Goal: Task Accomplishment & Management: Manage account settings

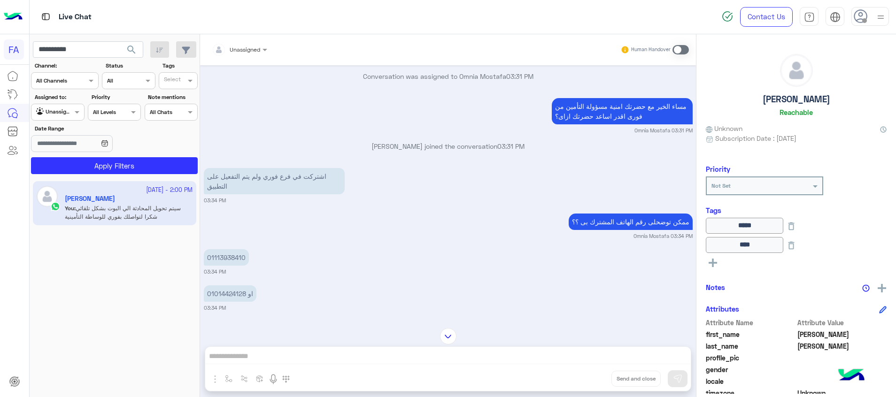
scroll to position [157, 0]
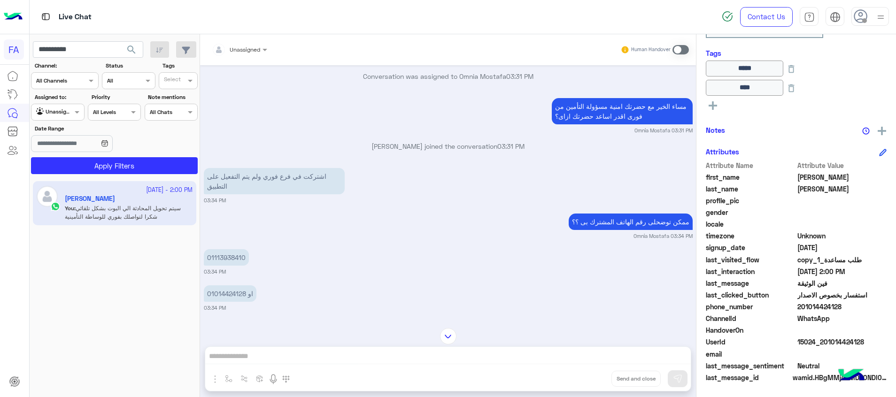
click at [136, 41] on button "search" at bounding box center [131, 51] width 23 height 20
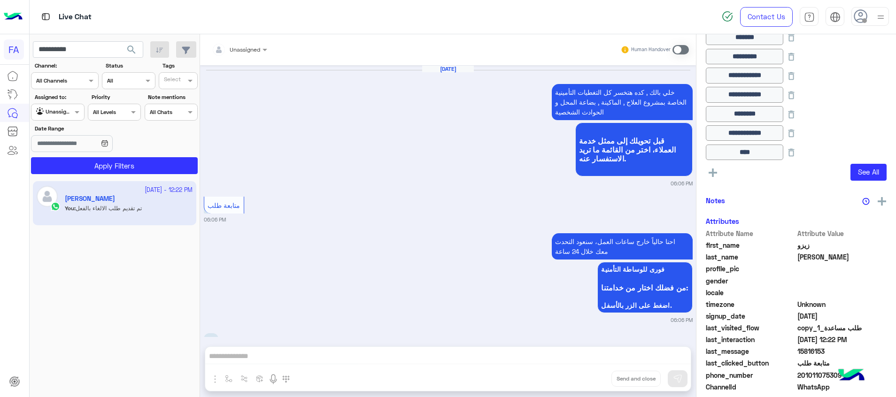
scroll to position [912, 0]
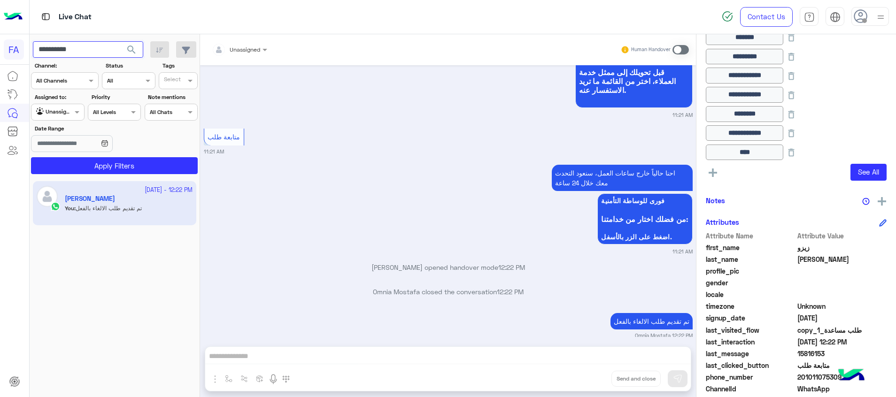
click at [74, 55] on input "**********" at bounding box center [88, 49] width 110 height 17
paste input "text"
click at [128, 48] on span "search" at bounding box center [131, 49] width 11 height 11
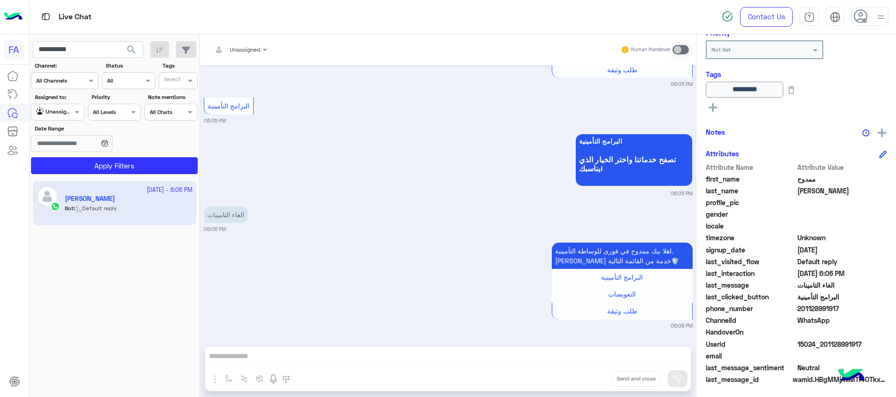
scroll to position [139, 0]
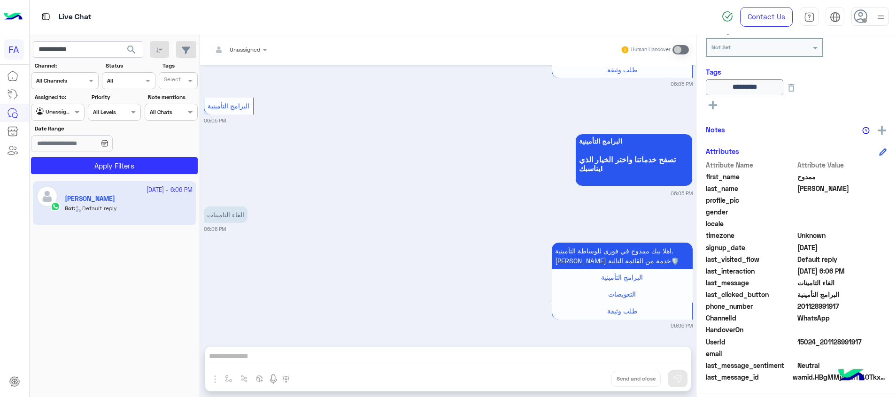
click at [714, 109] on button at bounding box center [713, 104] width 14 height 11
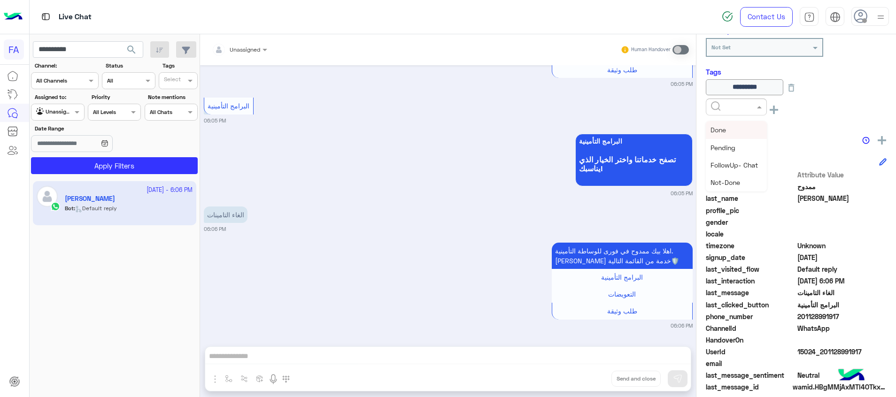
click at [714, 109] on input "text" at bounding box center [725, 106] width 29 height 8
click at [737, 163] on span "Med.Merchant" at bounding box center [733, 165] width 45 height 8
click at [711, 118] on ng-select "× Med.Merchant" at bounding box center [736, 109] width 61 height 21
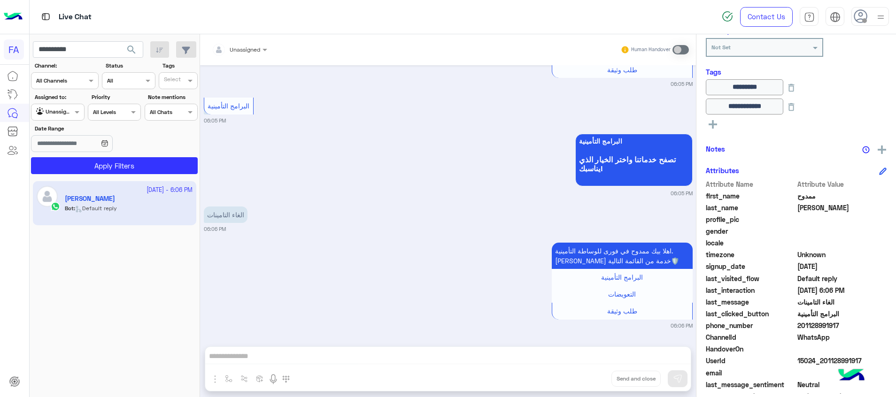
click at [709, 124] on button at bounding box center [713, 123] width 14 height 11
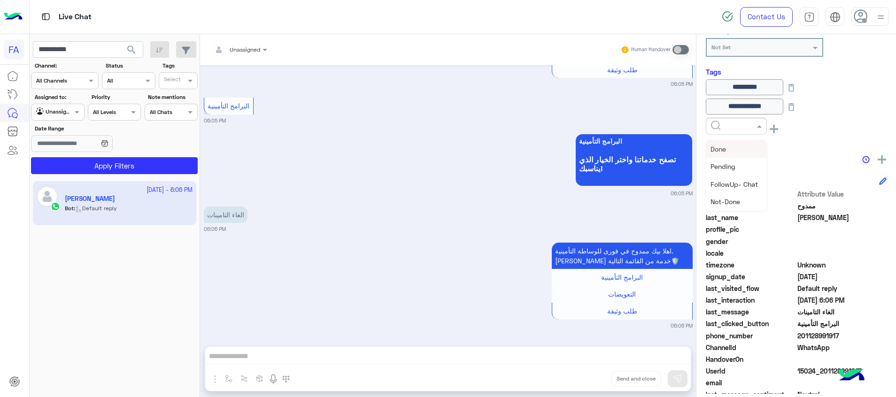
click at [709, 123] on div at bounding box center [737, 125] width 60 height 9
click at [744, 201] on span "Cancellation" at bounding box center [730, 201] width 38 height 8
click at [719, 138] on ng-select "× Cancellation" at bounding box center [736, 128] width 61 height 21
click at [712, 138] on ng-select "× Cancellation" at bounding box center [736, 128] width 61 height 21
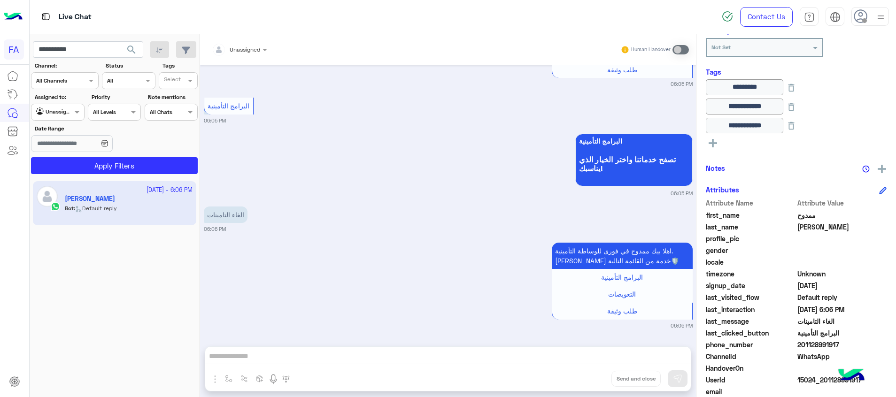
click at [712, 143] on rect at bounding box center [713, 144] width 8 height 2
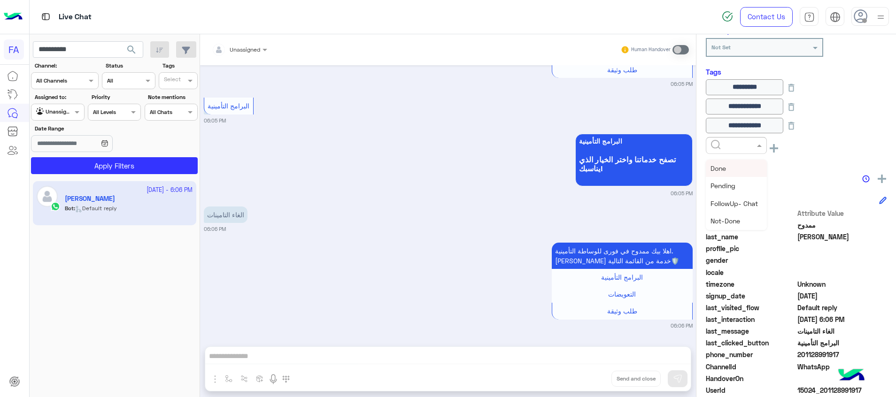
click at [713, 143] on input "text" at bounding box center [725, 144] width 29 height 8
click at [727, 215] on div "Not-Done" at bounding box center [736, 220] width 61 height 17
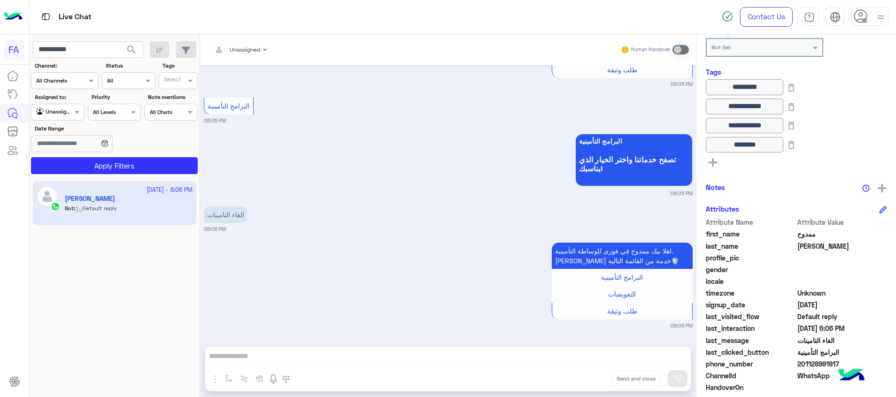
click at [713, 160] on rect at bounding box center [713, 162] width 2 height 8
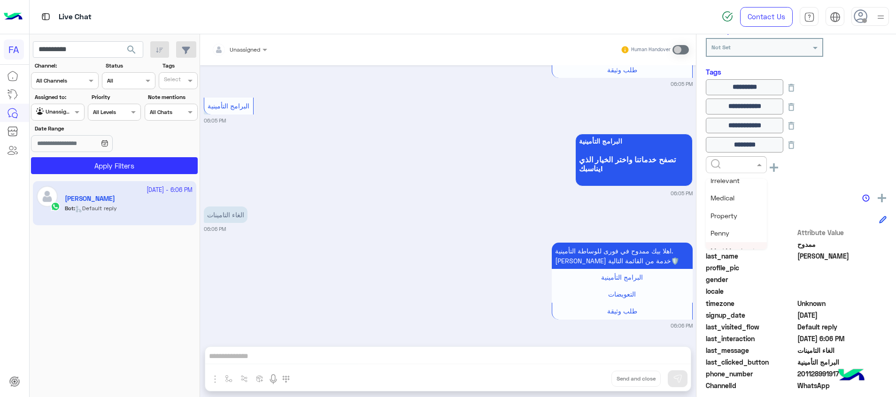
scroll to position [141, 0]
drag, startPoint x: 746, startPoint y: 235, endPoint x: 711, endPoint y: 182, distance: 63.1
click at [745, 235] on div "5LE.Merchant" at bounding box center [736, 239] width 61 height 17
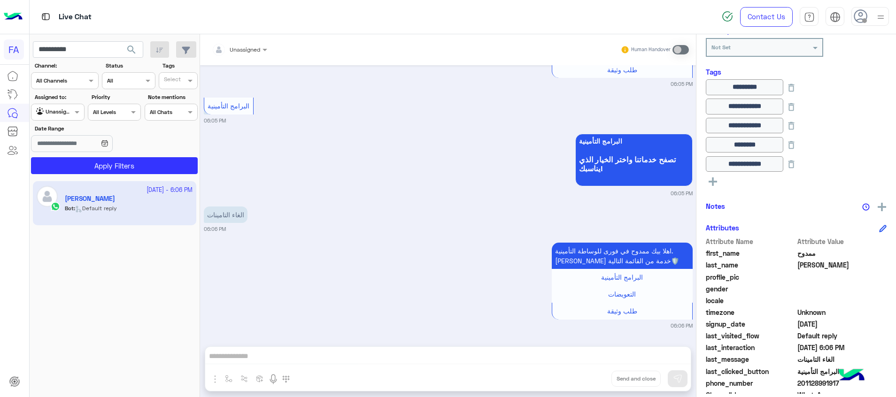
click at [718, 186] on button at bounding box center [713, 181] width 14 height 11
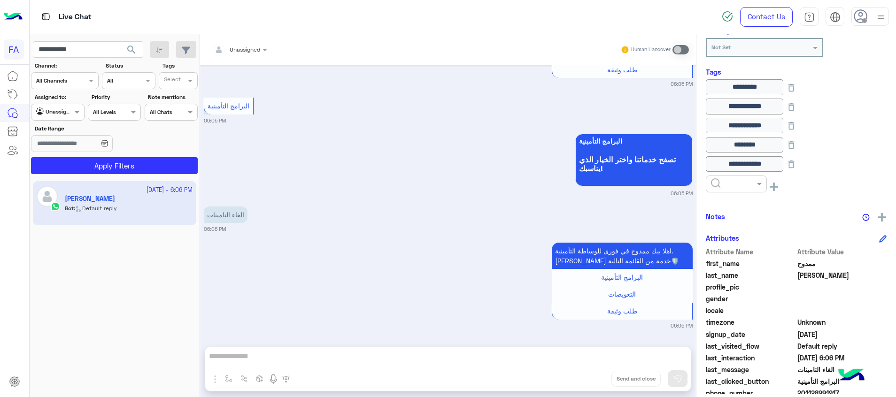
click at [728, 182] on input "text" at bounding box center [725, 183] width 29 height 8
click at [734, 211] on div "Done" at bounding box center [736, 206] width 61 height 17
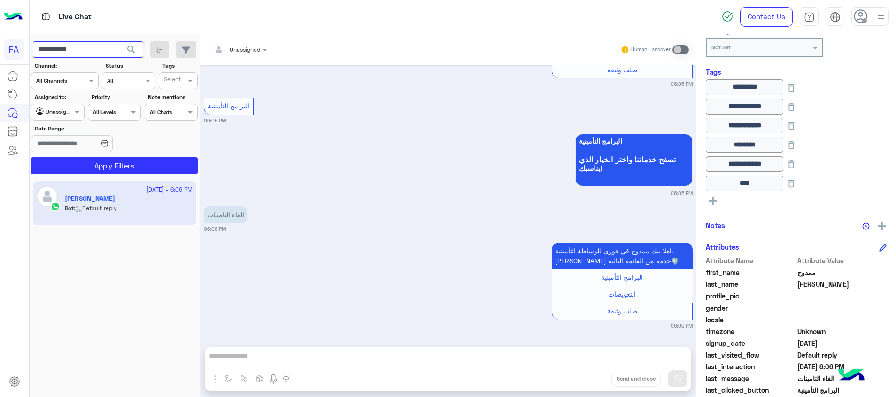
click at [66, 48] on input "**********" at bounding box center [88, 49] width 110 height 17
paste input "text"
click at [130, 49] on span "search" at bounding box center [131, 49] width 11 height 11
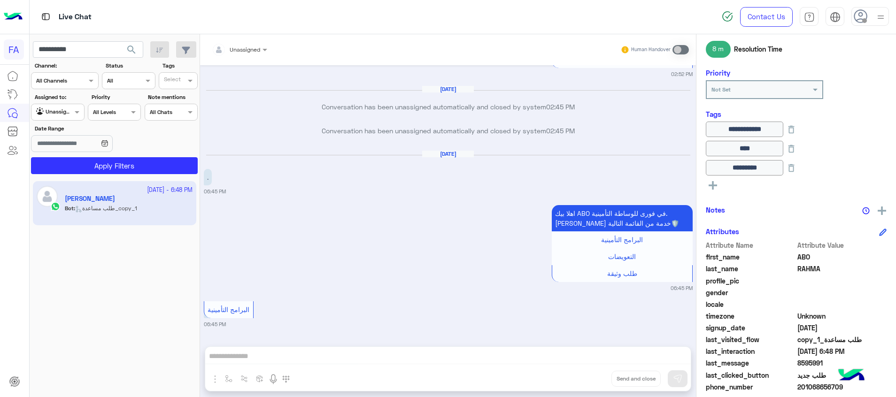
scroll to position [181, 0]
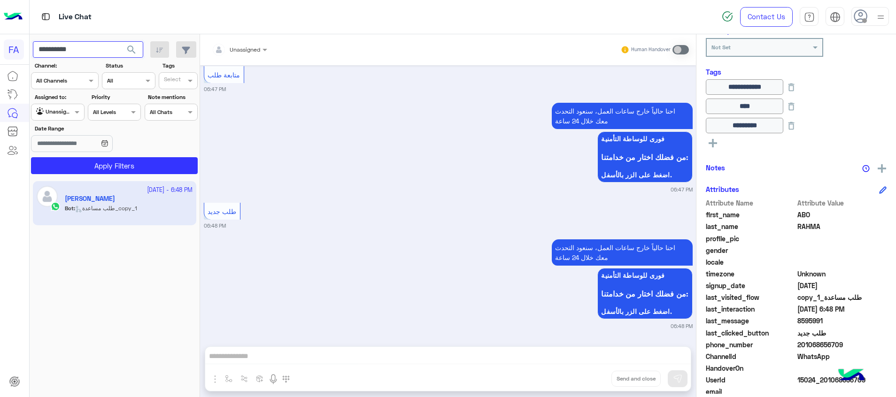
click at [57, 51] on input "**********" at bounding box center [88, 49] width 110 height 17
paste input "text"
click at [131, 50] on span "search" at bounding box center [131, 49] width 11 height 11
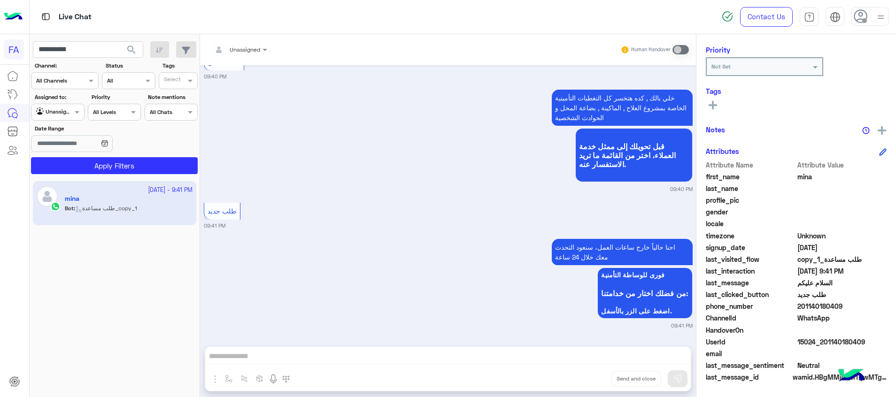
scroll to position [475, 0]
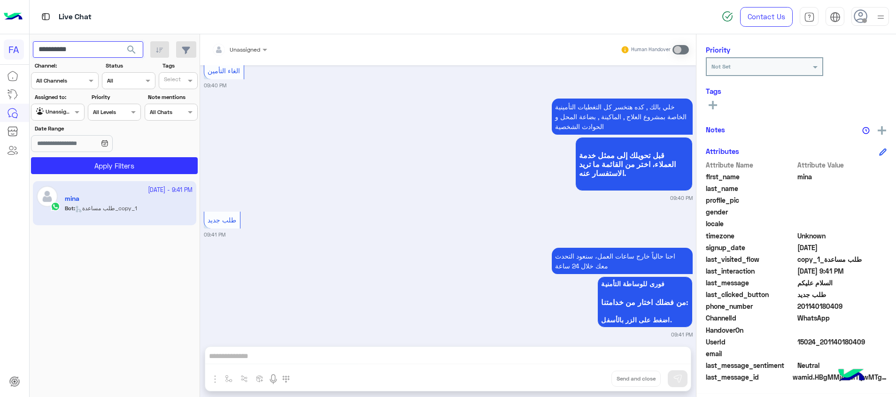
click at [58, 51] on input "**********" at bounding box center [88, 49] width 110 height 17
paste input "text"
type input "**********"
click at [133, 47] on span "search" at bounding box center [131, 49] width 11 height 11
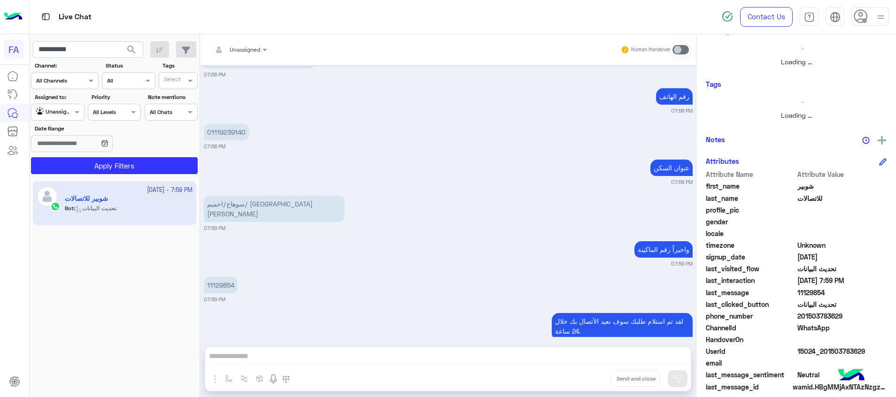
scroll to position [181, 0]
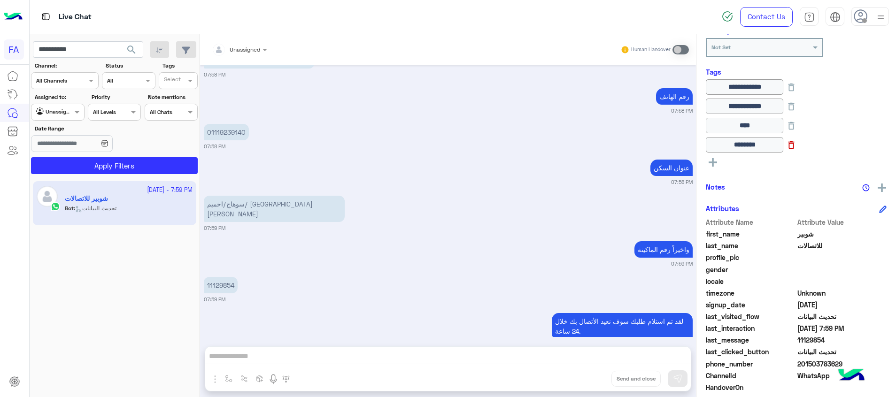
click at [797, 148] on icon at bounding box center [792, 145] width 10 height 10
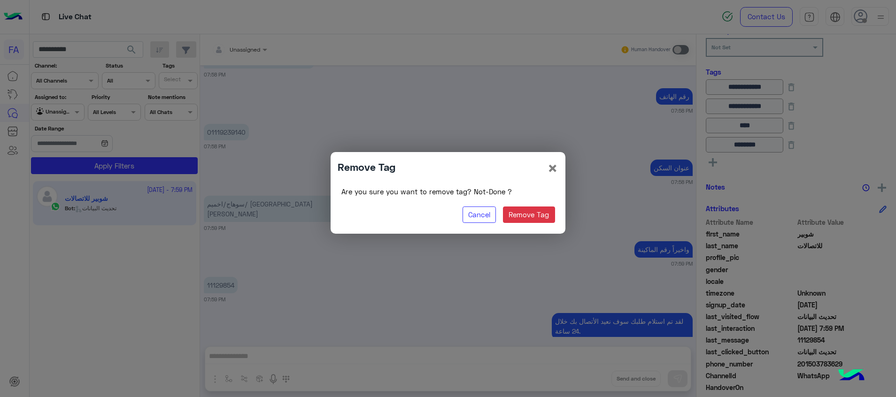
click at [717, 166] on modal-container "Remove Tag × Are you sure you want to remove tag? Not-Done ? Cancel Remove Tag" at bounding box center [448, 198] width 896 height 397
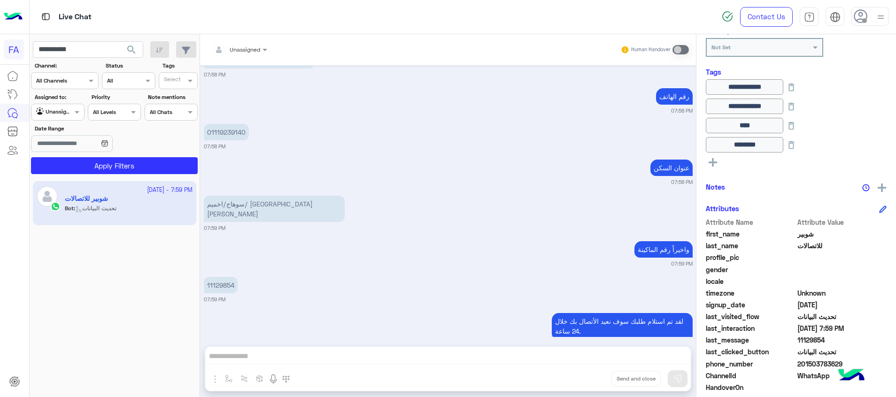
click at [715, 164] on icon at bounding box center [713, 162] width 8 height 8
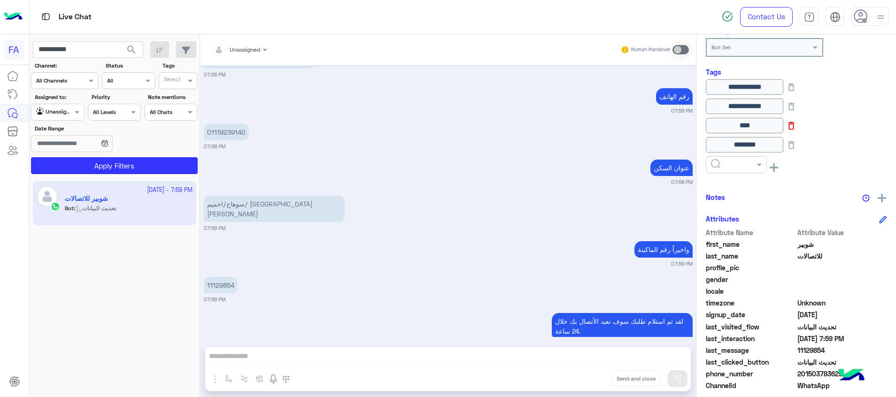
click at [797, 129] on icon at bounding box center [792, 126] width 10 height 10
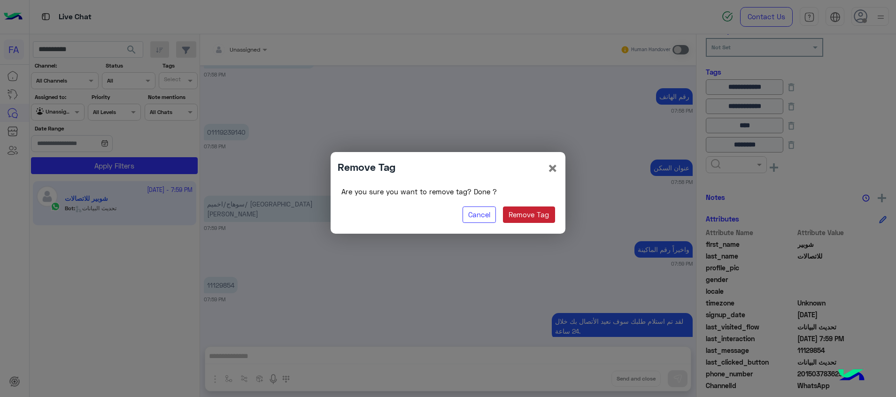
click at [553, 220] on button "Remove Tag" at bounding box center [529, 215] width 52 height 17
type input "********"
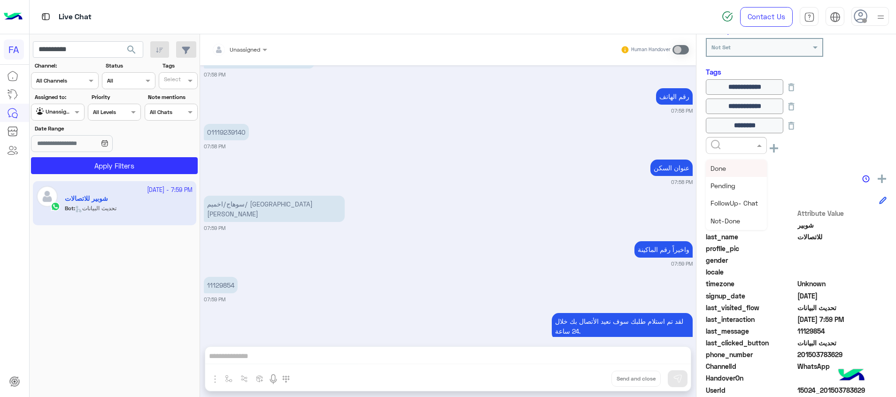
click at [733, 145] on input "text" at bounding box center [725, 144] width 29 height 8
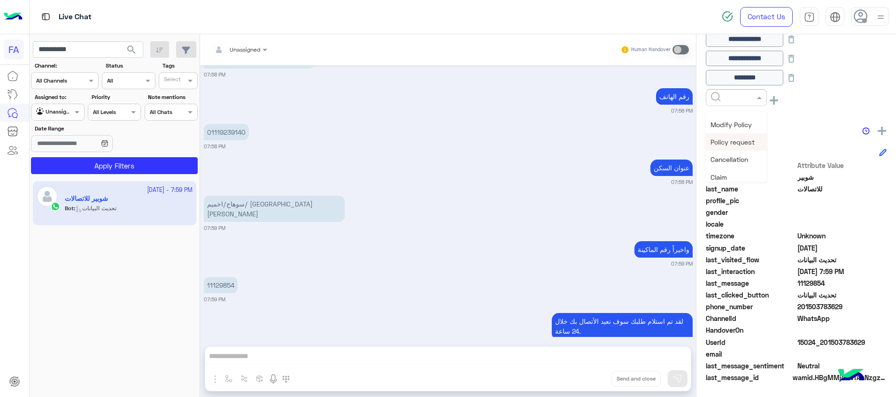
scroll to position [193, 0]
click at [736, 121] on span "5LE.Merchant" at bounding box center [732, 121] width 42 height 8
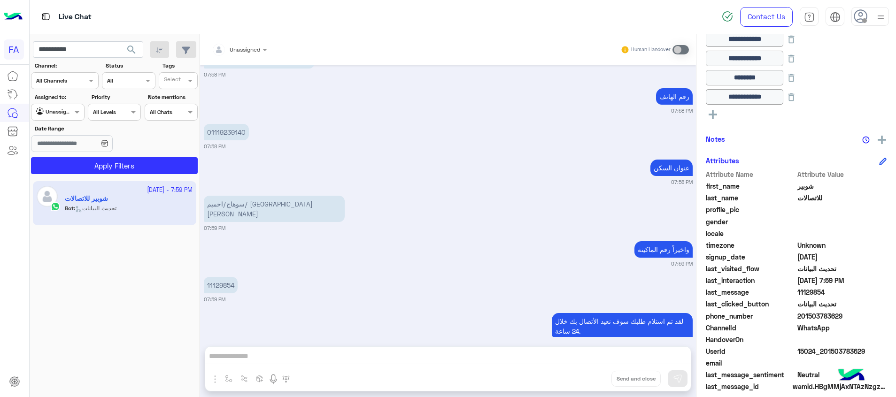
click at [708, 109] on button at bounding box center [713, 114] width 14 height 11
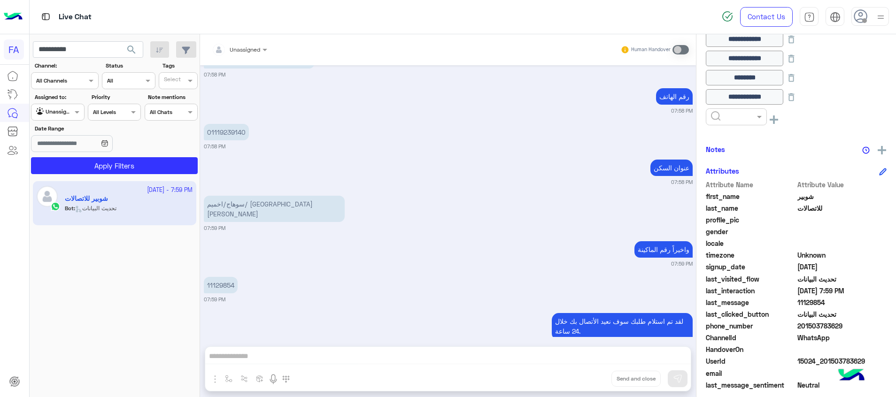
drag, startPoint x: 726, startPoint y: 118, endPoint x: 732, endPoint y: 124, distance: 8.0
click at [728, 119] on input "text" at bounding box center [725, 116] width 29 height 8
click at [721, 145] on div "Done" at bounding box center [736, 139] width 61 height 17
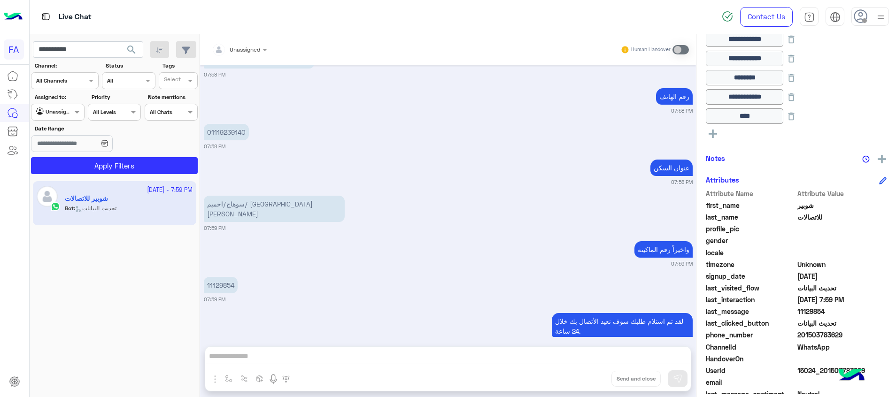
click at [712, 133] on icon at bounding box center [713, 134] width 8 height 8
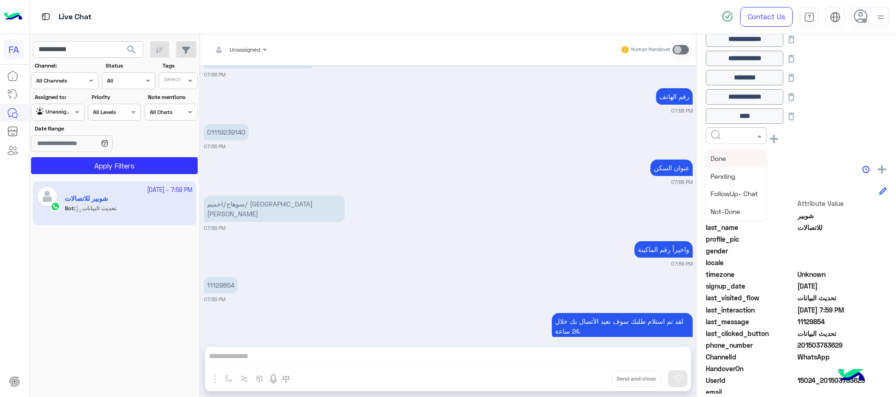
click at [718, 135] on input "text" at bounding box center [725, 135] width 29 height 8
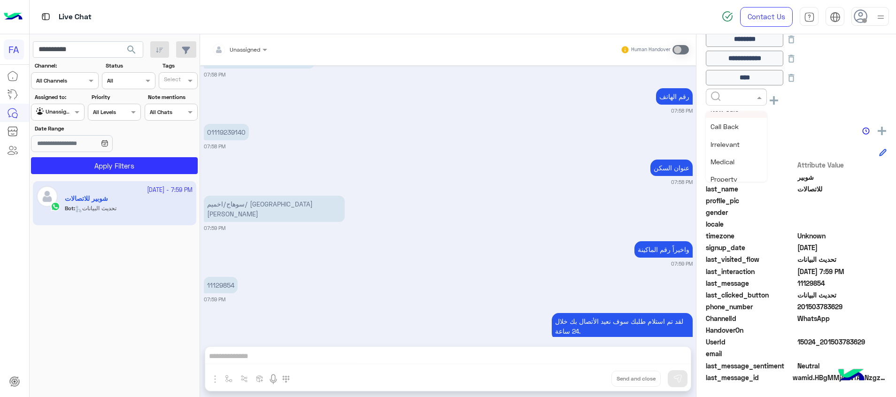
scroll to position [52, 0]
click at [744, 156] on div "Call Back" at bounding box center [736, 155] width 61 height 17
click at [797, 61] on icon at bounding box center [792, 59] width 10 height 10
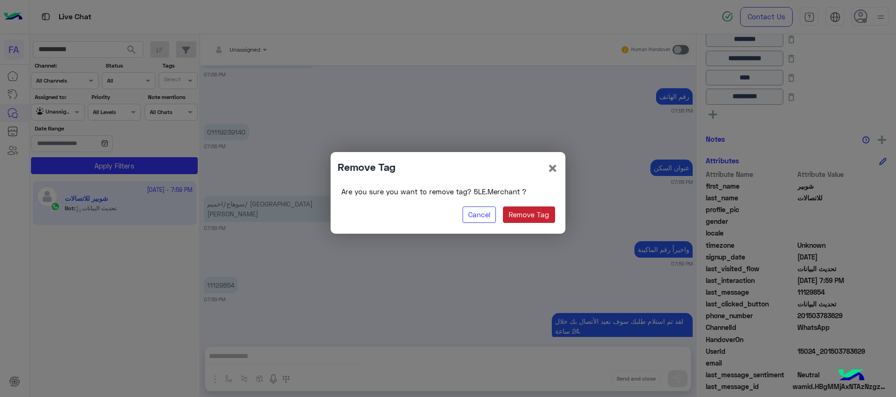
click at [529, 212] on button "Remove Tag" at bounding box center [529, 215] width 52 height 17
type input "****"
type input "*********"
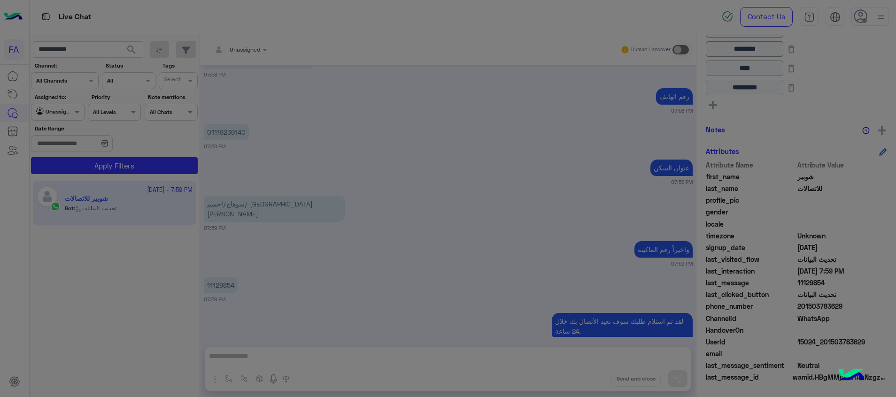
scroll to position [257, 0]
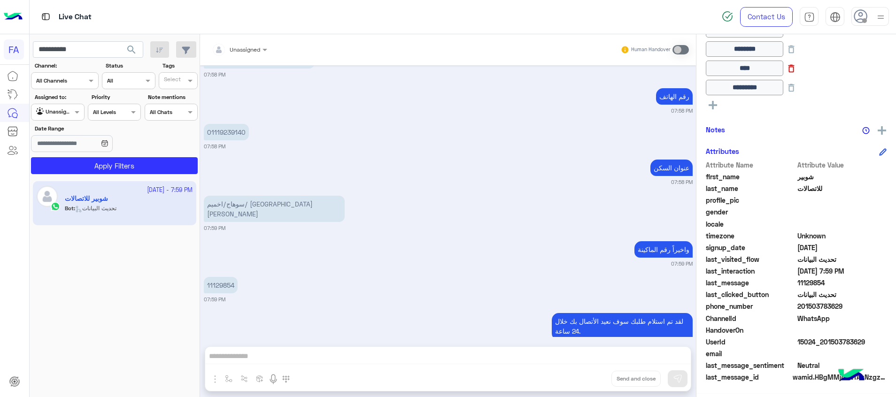
click at [795, 67] on icon at bounding box center [792, 69] width 6 height 8
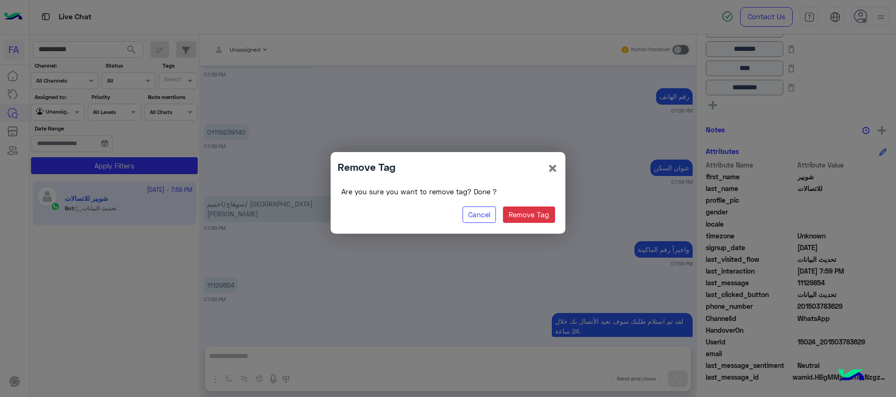
click at [557, 213] on div "Are you sure you want to remove tag? Done ? Cancel Remove Tag" at bounding box center [448, 205] width 221 height 43
click at [544, 216] on button "Remove Tag" at bounding box center [529, 215] width 52 height 17
type input "*********"
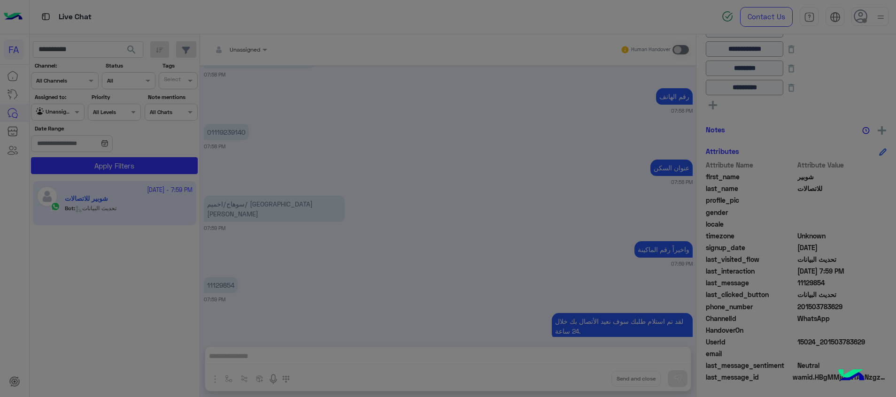
click at [538, 210] on div "Remove Tag × Are you sure you want to remove tag? Done ? Cancel Remove Tag" at bounding box center [448, 170] width 235 height 82
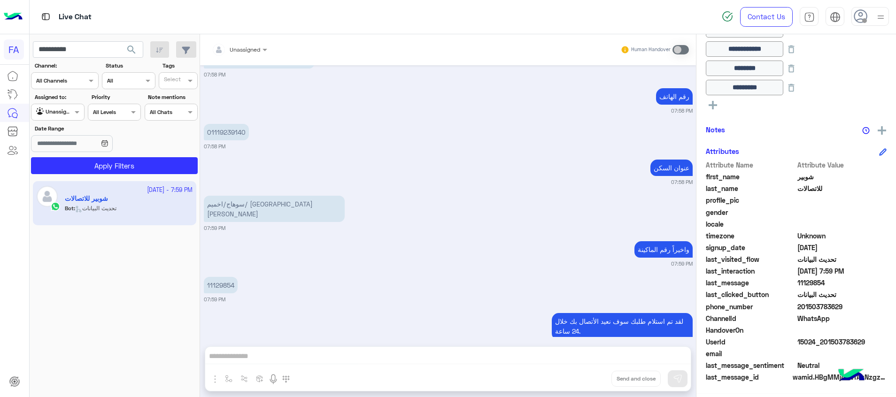
click at [721, 96] on div "**********" at bounding box center [796, 68] width 181 height 92
click at [707, 103] on button at bounding box center [713, 104] width 14 height 11
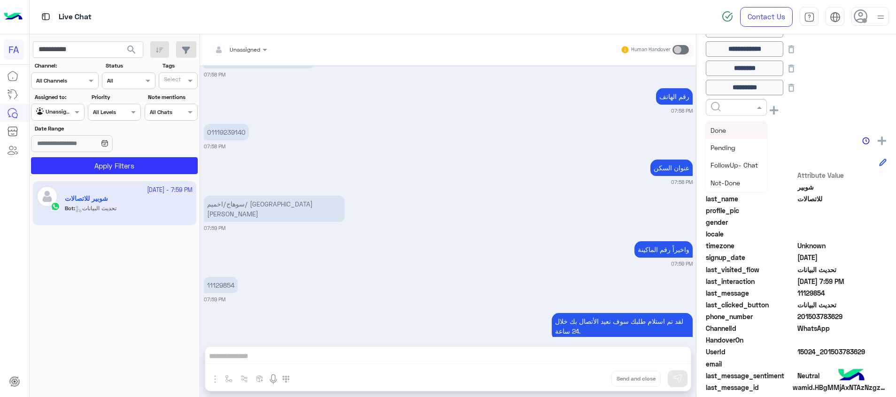
drag, startPoint x: 720, startPoint y: 108, endPoint x: 738, endPoint y: 118, distance: 20.2
click at [721, 109] on input "text" at bounding box center [725, 106] width 29 height 8
click at [746, 180] on span "5LE.Merchant" at bounding box center [732, 183] width 42 height 8
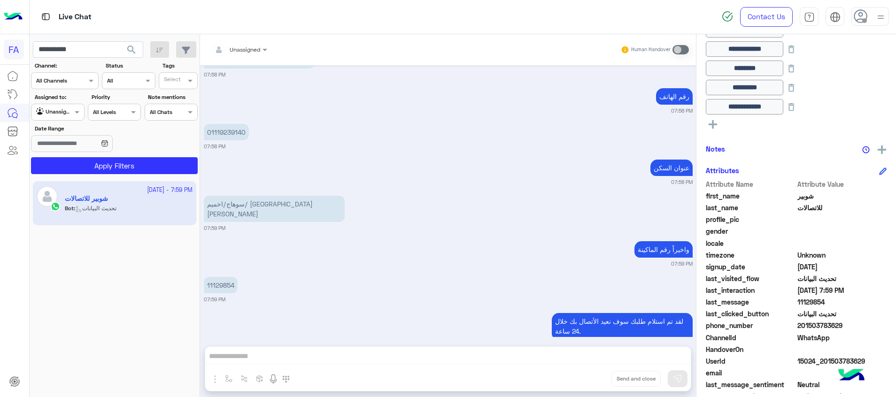
click at [707, 122] on button at bounding box center [713, 123] width 14 height 11
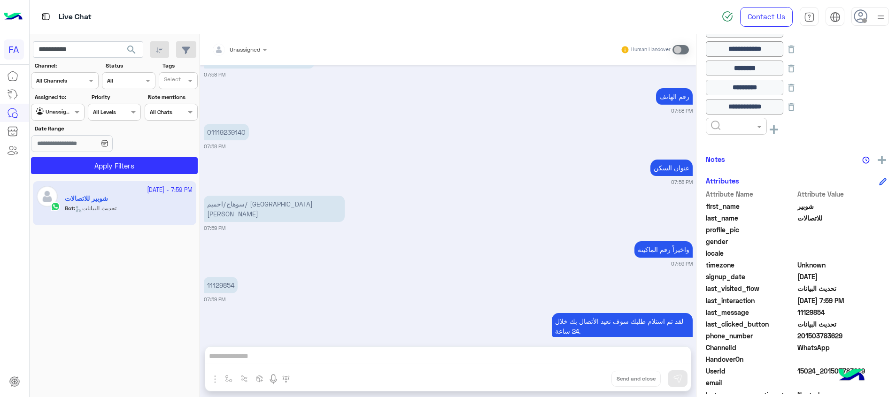
click at [719, 127] on input "text" at bounding box center [725, 125] width 29 height 8
click at [725, 147] on span "Done" at bounding box center [719, 149] width 16 height 8
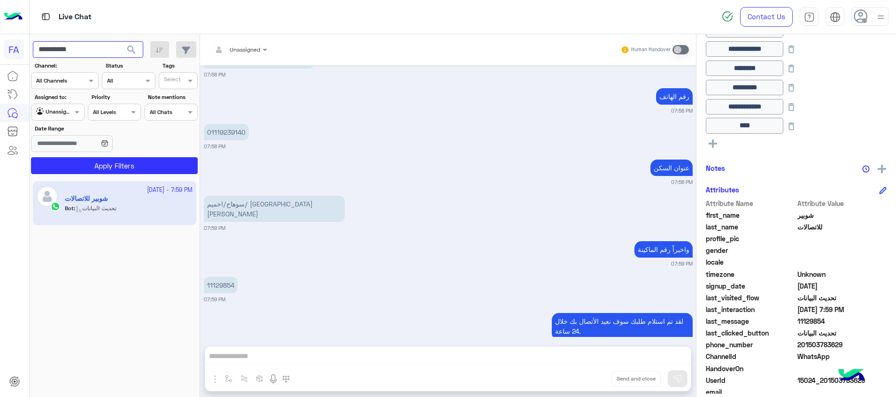
click at [87, 44] on input "**********" at bounding box center [88, 49] width 110 height 17
paste input "text"
click at [135, 45] on span "search" at bounding box center [131, 49] width 11 height 11
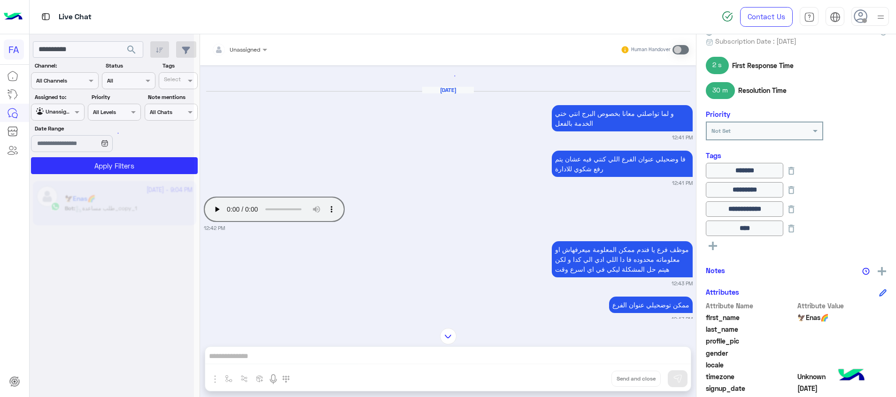
scroll to position [784, 0]
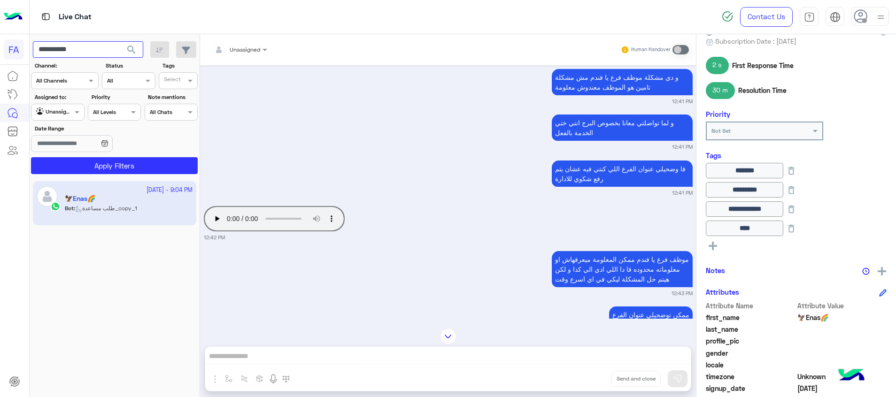
click at [61, 49] on input "**********" at bounding box center [88, 49] width 110 height 17
paste input "text"
click at [132, 49] on span "search" at bounding box center [131, 49] width 11 height 11
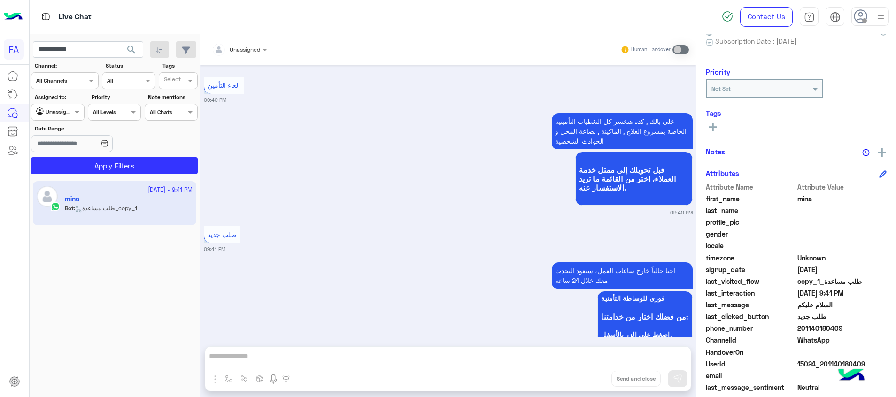
scroll to position [475, 0]
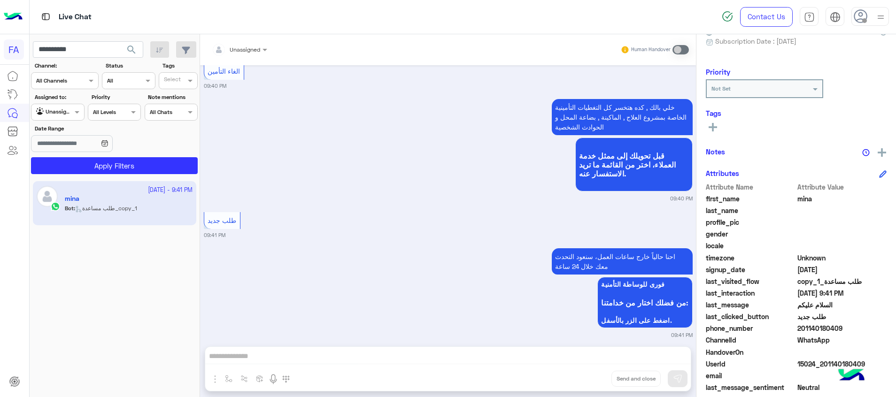
click at [717, 125] on button at bounding box center [713, 126] width 14 height 11
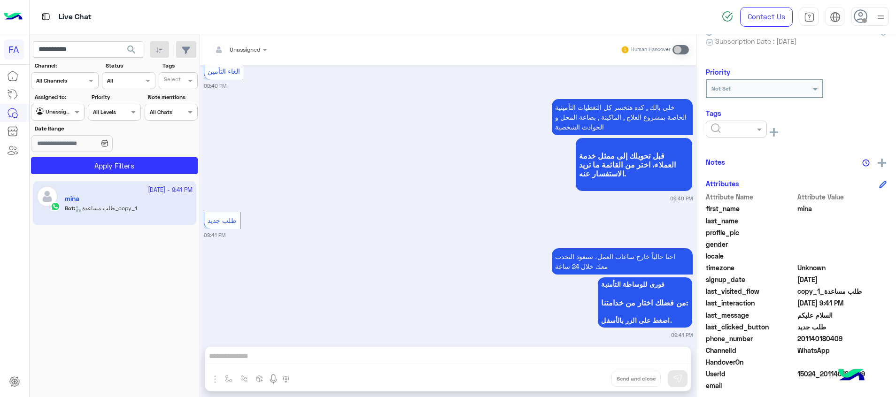
drag, startPoint x: 717, startPoint y: 126, endPoint x: 748, endPoint y: 141, distance: 33.6
click at [722, 132] on input "text" at bounding box center [725, 128] width 29 height 8
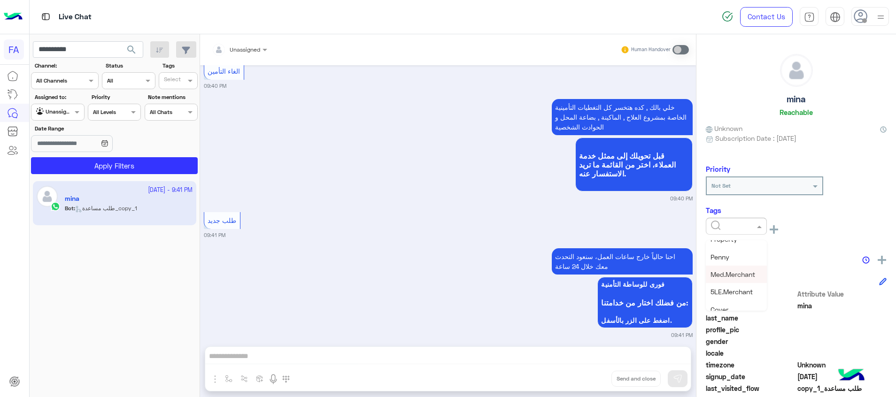
scroll to position [52, 0]
click at [746, 286] on div "Call Back" at bounding box center [736, 285] width 61 height 17
click at [710, 244] on div "mina Reachable Unknown Subscription Date : [DATE] Priority Not Set Tags × Call …" at bounding box center [797, 214] width 200 height 360
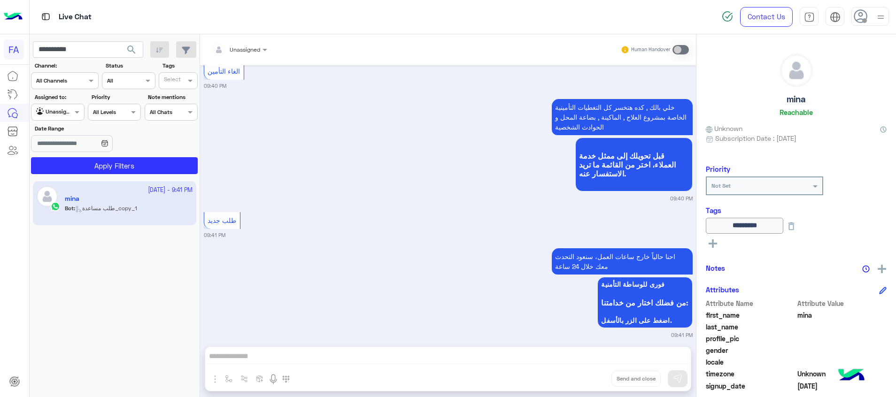
click at [714, 247] on rect at bounding box center [713, 244] width 2 height 8
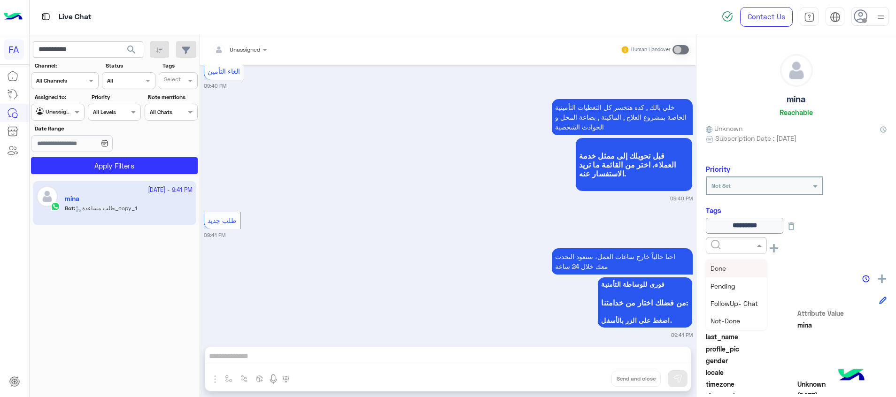
click at [721, 247] on input "text" at bounding box center [725, 245] width 29 height 8
click at [749, 320] on div "Medical" at bounding box center [736, 320] width 61 height 17
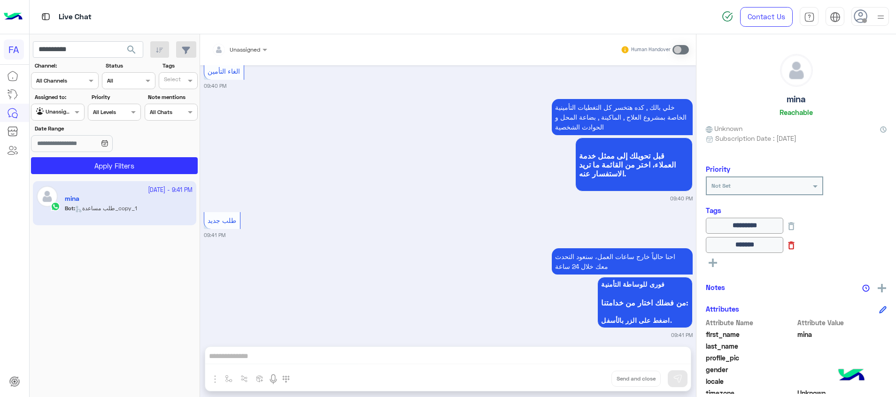
click at [795, 246] on icon at bounding box center [792, 245] width 6 height 8
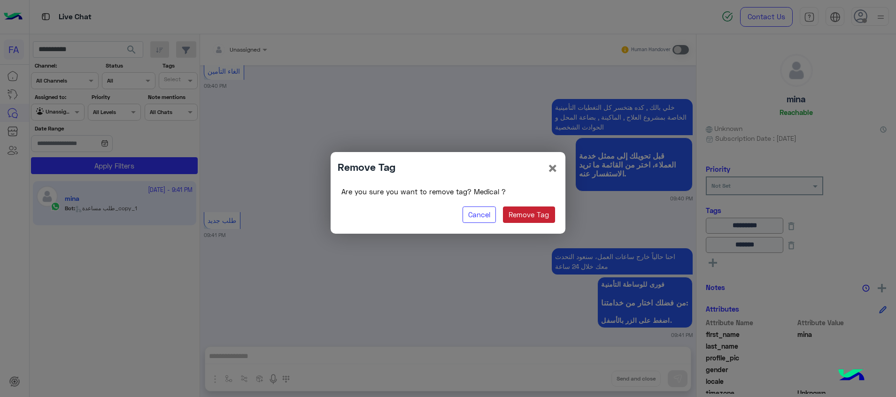
click at [523, 217] on button "Remove Tag" at bounding box center [529, 215] width 52 height 17
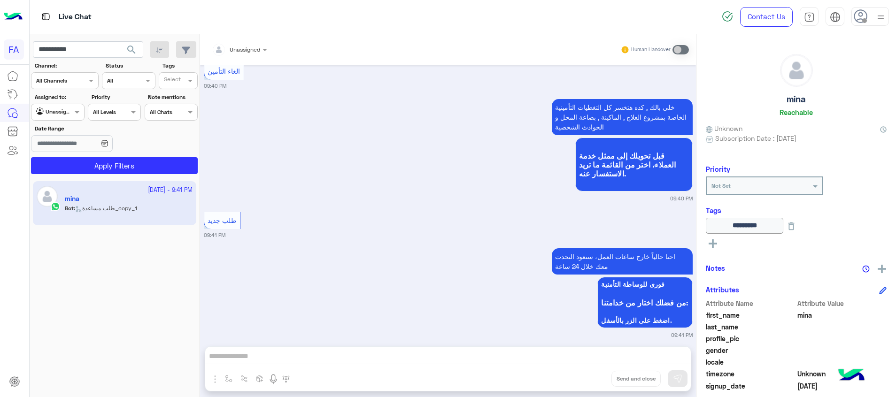
click at [714, 242] on rect at bounding box center [713, 244] width 2 height 8
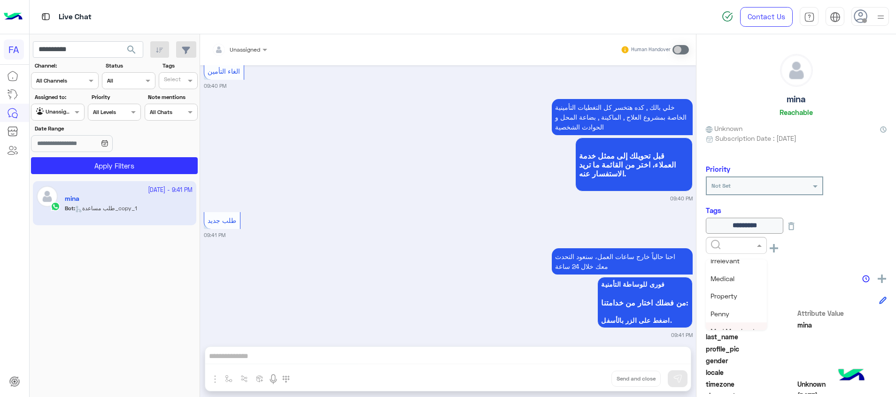
scroll to position [141, 0]
click at [740, 312] on div "5LE.Merchant" at bounding box center [736, 320] width 61 height 17
click at [714, 265] on div "mina Reachable Unknown Subscription Date : [DATE] Priority Not Set Tags *******…" at bounding box center [797, 214] width 200 height 360
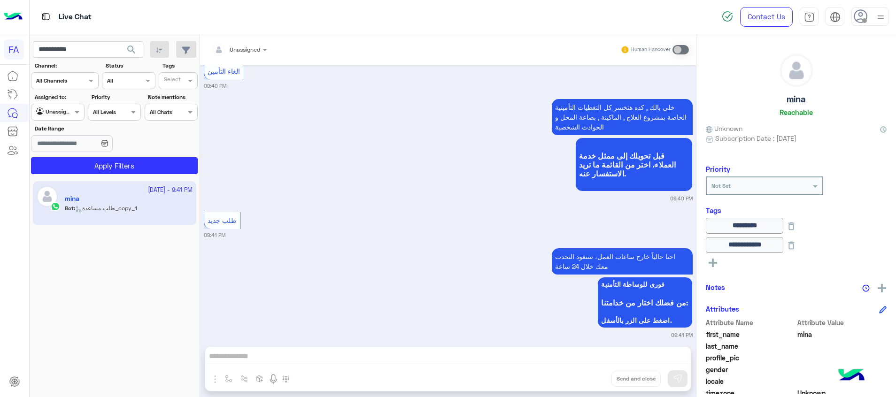
click at [713, 262] on rect at bounding box center [713, 263] width 2 height 8
click at [714, 261] on input "text" at bounding box center [725, 264] width 29 height 8
click at [751, 334] on div "5LE.Merchant" at bounding box center [736, 339] width 61 height 17
click at [68, 54] on input "**********" at bounding box center [88, 49] width 110 height 17
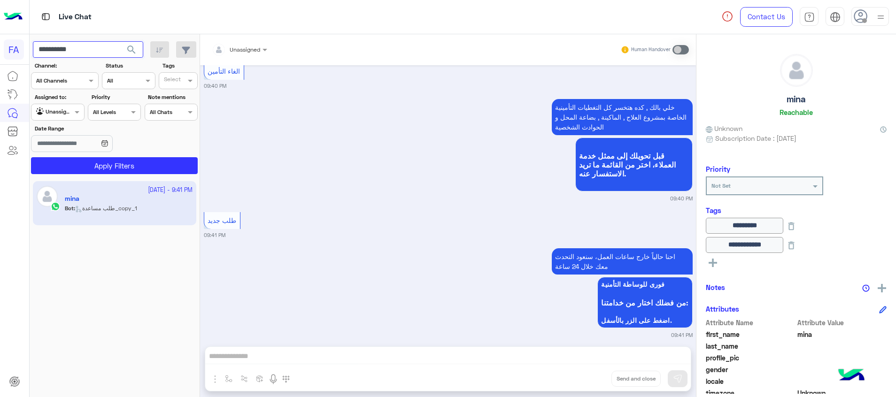
paste input "text"
click at [134, 48] on span "search" at bounding box center [131, 49] width 11 height 11
click at [716, 261] on icon at bounding box center [713, 263] width 8 height 8
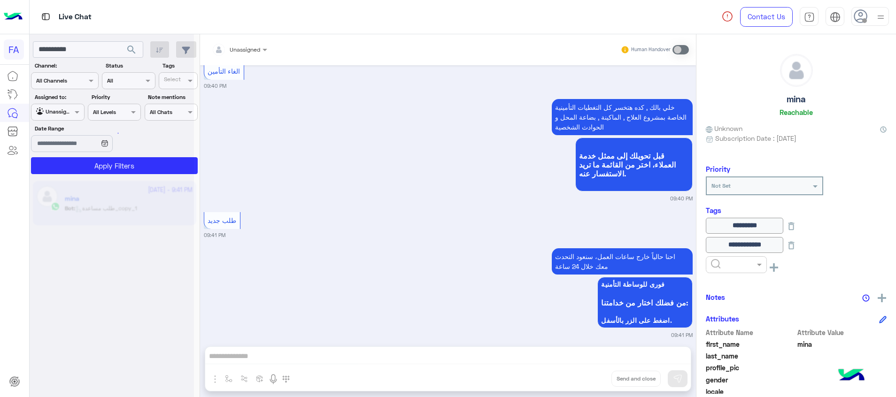
click at [719, 264] on input "text" at bounding box center [725, 264] width 29 height 8
click at [740, 338] on span "Cancellation" at bounding box center [730, 340] width 38 height 8
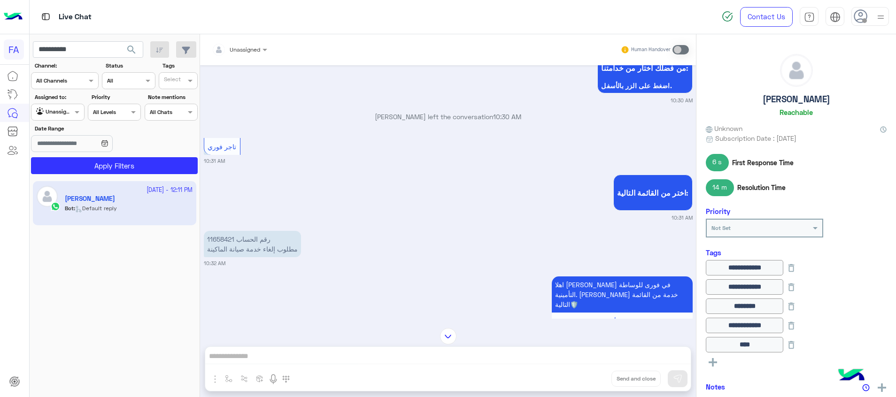
scroll to position [904, 0]
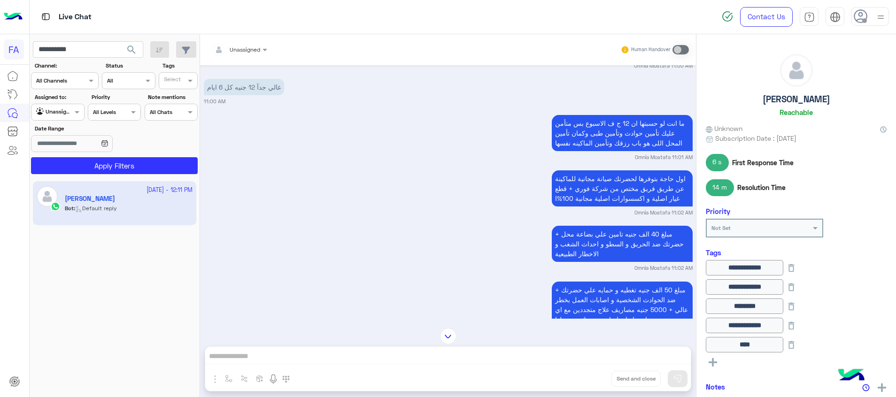
click at [47, 59] on app-inbox-users-filters "**********" at bounding box center [115, 106] width 171 height 144
click at [54, 50] on input "**********" at bounding box center [88, 49] width 110 height 17
paste input "text"
click at [137, 49] on span "search" at bounding box center [131, 49] width 11 height 11
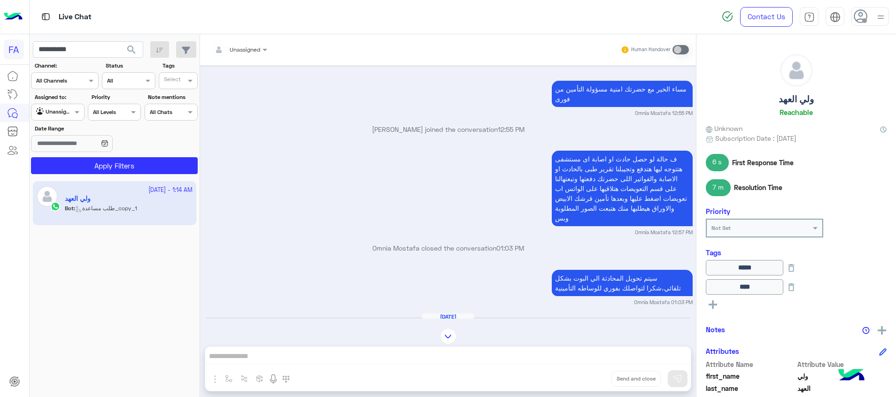
scroll to position [14, 0]
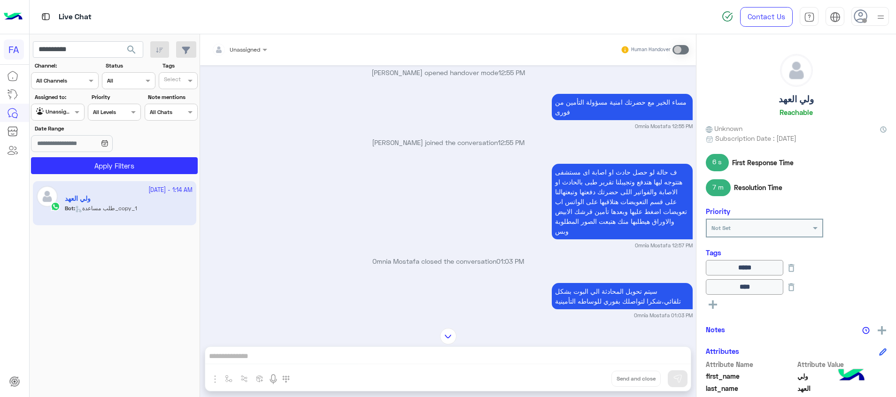
click at [715, 307] on icon at bounding box center [713, 305] width 8 height 8
click at [737, 307] on input "text" at bounding box center [725, 306] width 29 height 8
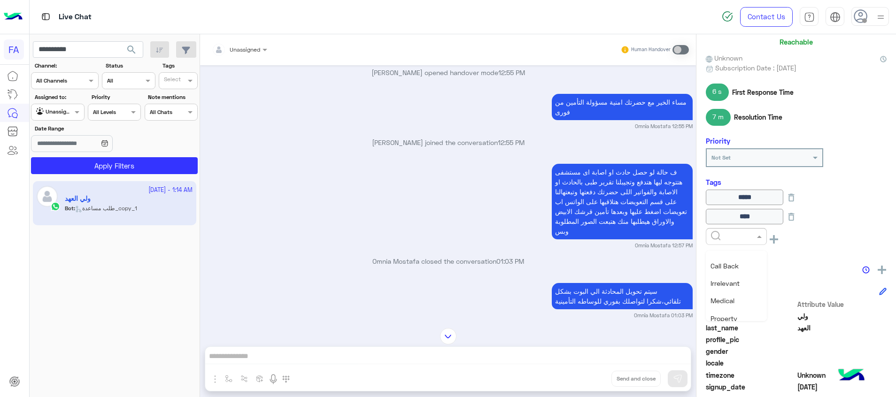
scroll to position [52, 0]
click at [735, 295] on span "Call Back" at bounding box center [725, 296] width 28 height 8
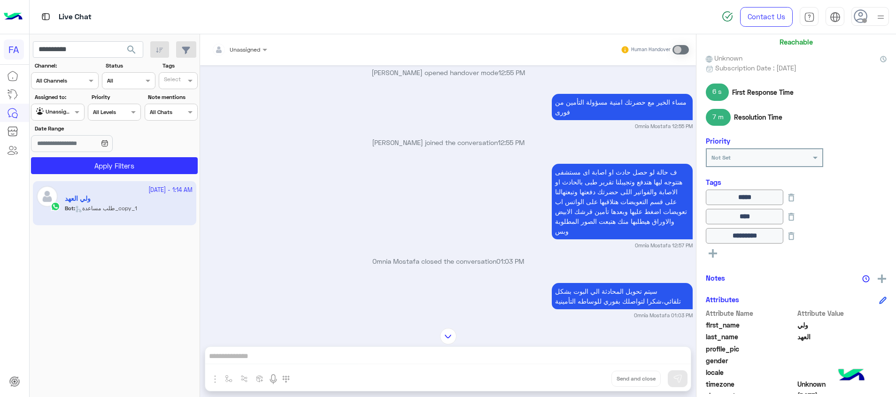
click at [716, 258] on icon at bounding box center [713, 253] width 8 height 8
click at [732, 258] on input "text" at bounding box center [725, 255] width 29 height 8
click at [742, 310] on div "Irrelevant" at bounding box center [736, 313] width 61 height 17
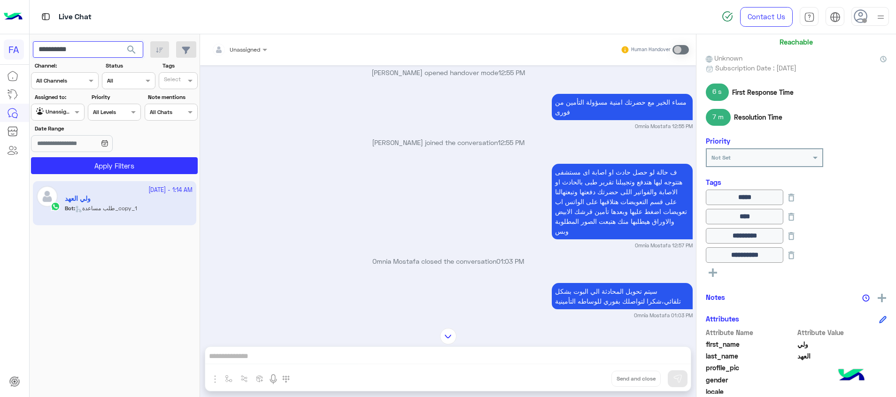
click at [56, 46] on input "**********" at bounding box center [88, 49] width 110 height 17
paste input "text"
type input "**********"
click at [125, 48] on button "search" at bounding box center [131, 51] width 23 height 20
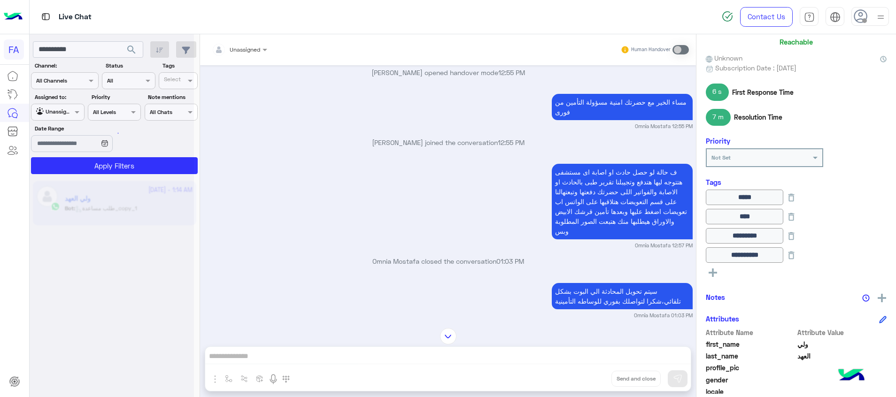
click at [130, 163] on div at bounding box center [112, 202] width 164 height 397
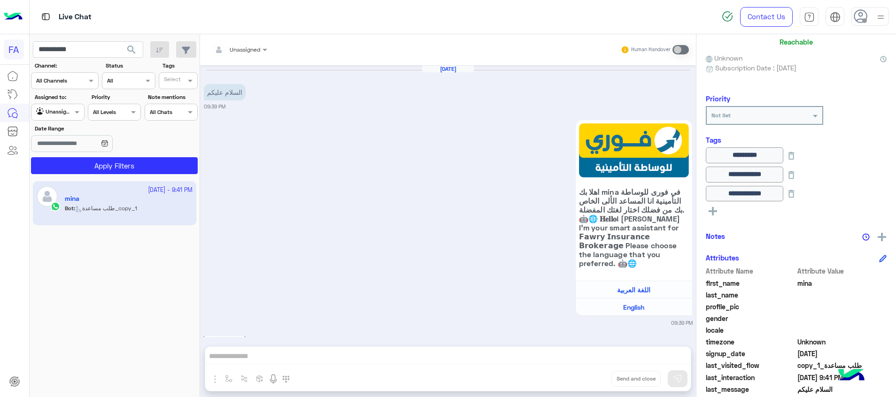
scroll to position [475, 0]
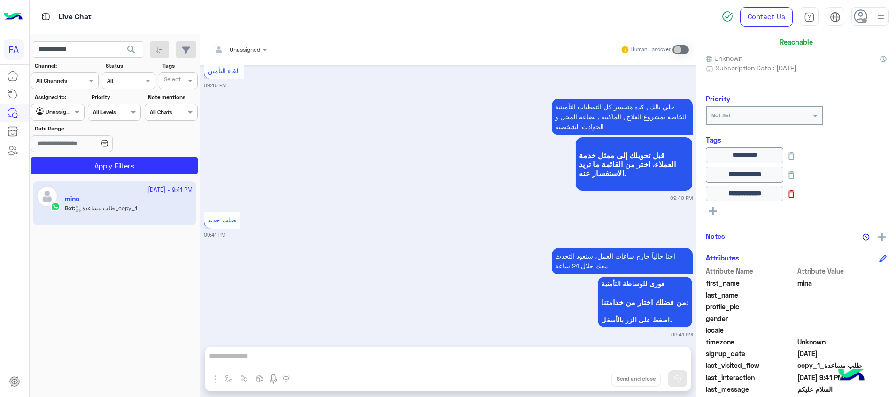
click at [797, 191] on icon at bounding box center [792, 194] width 10 height 10
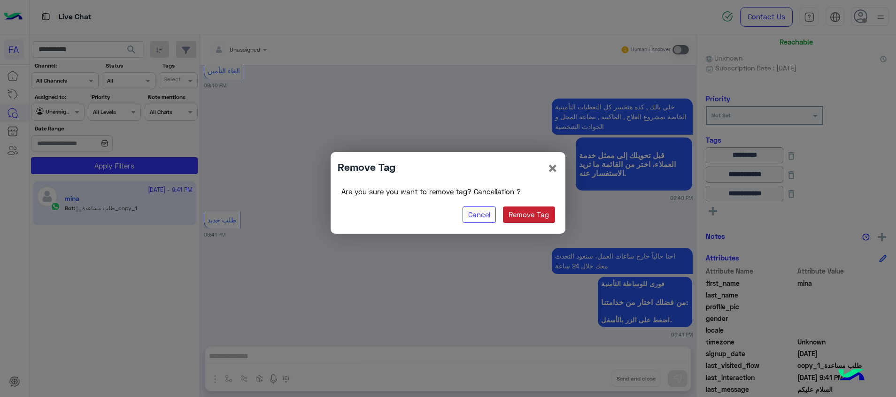
click at [537, 216] on button "Remove Tag" at bounding box center [529, 215] width 52 height 17
click at [530, 215] on button "Remove Tag" at bounding box center [529, 215] width 52 height 17
click at [554, 218] on button "Remove Tag" at bounding box center [529, 215] width 52 height 17
click at [545, 216] on button "Remove Tag" at bounding box center [529, 215] width 52 height 17
click at [552, 165] on span "×" at bounding box center [552, 167] width 11 height 21
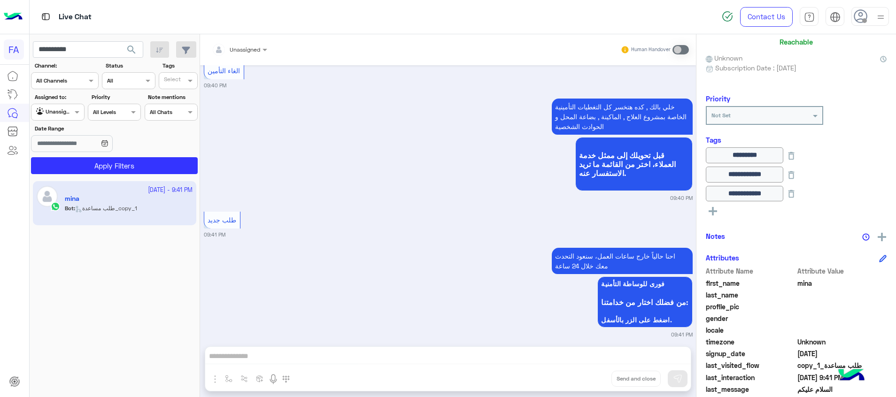
click at [715, 212] on rect at bounding box center [713, 212] width 8 height 2
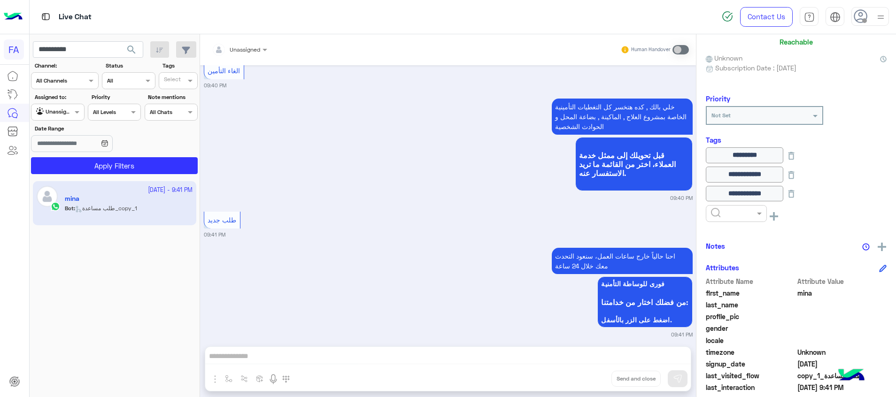
click at [722, 214] on input "text" at bounding box center [725, 213] width 29 height 8
click at [745, 272] on span "Med.Merchant" at bounding box center [733, 271] width 45 height 8
click at [797, 196] on icon at bounding box center [792, 194] width 10 height 10
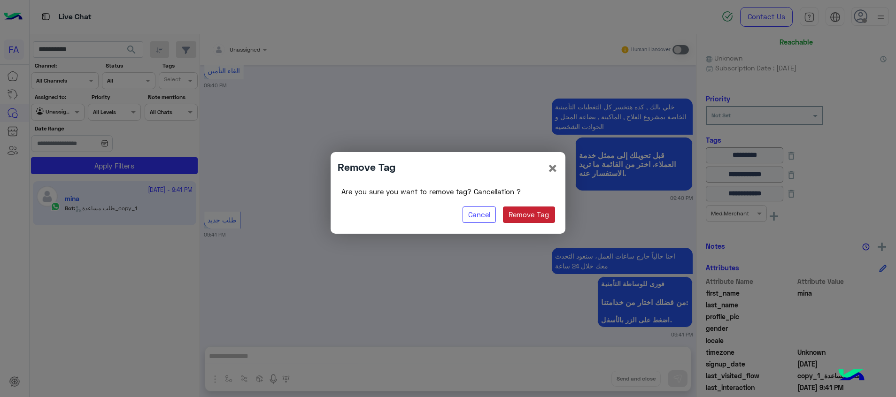
click at [539, 215] on button "Remove Tag" at bounding box center [529, 215] width 52 height 17
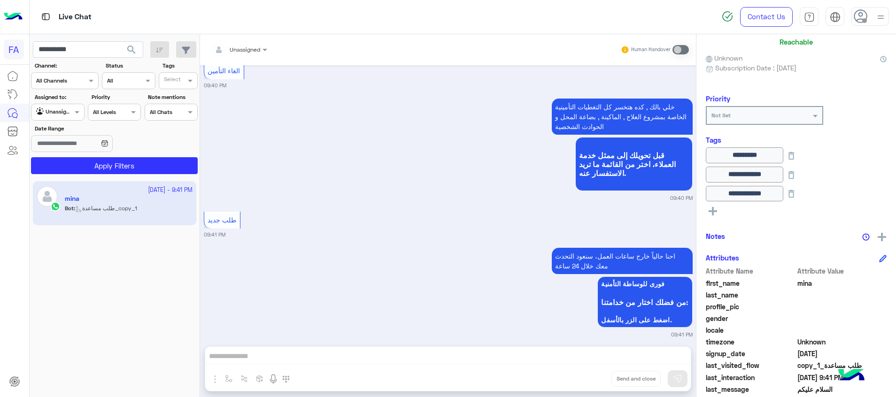
click at [726, 215] on div "**********" at bounding box center [797, 214] width 200 height 360
click at [715, 210] on icon at bounding box center [713, 211] width 8 height 8
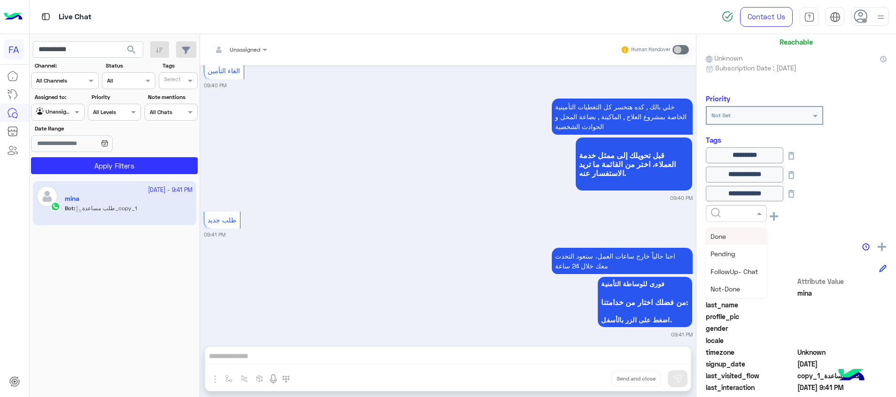
click at [715, 210] on input "text" at bounding box center [725, 213] width 29 height 8
click at [744, 227] on div "Policy request" at bounding box center [736, 218] width 61 height 17
click at [745, 237] on div "**********" at bounding box center [797, 214] width 200 height 360
click at [717, 230] on div "**********" at bounding box center [796, 189] width 181 height 82
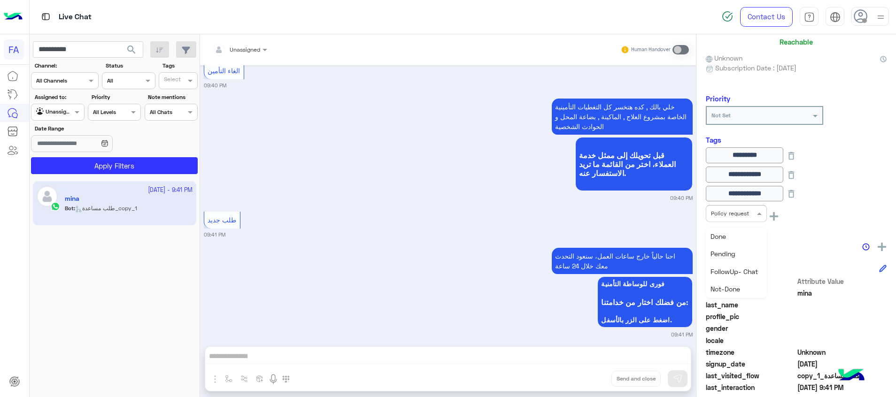
click at [762, 215] on span at bounding box center [761, 214] width 12 height 10
click at [738, 254] on span "Cancellation" at bounding box center [730, 254] width 38 height 8
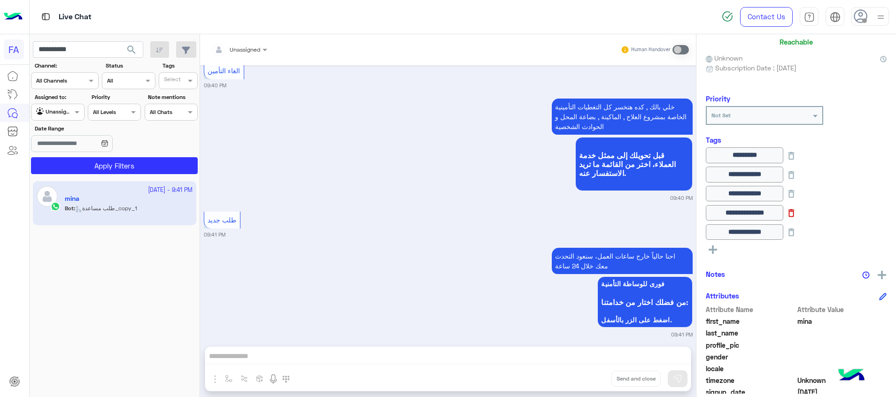
click at [797, 218] on icon at bounding box center [792, 213] width 10 height 10
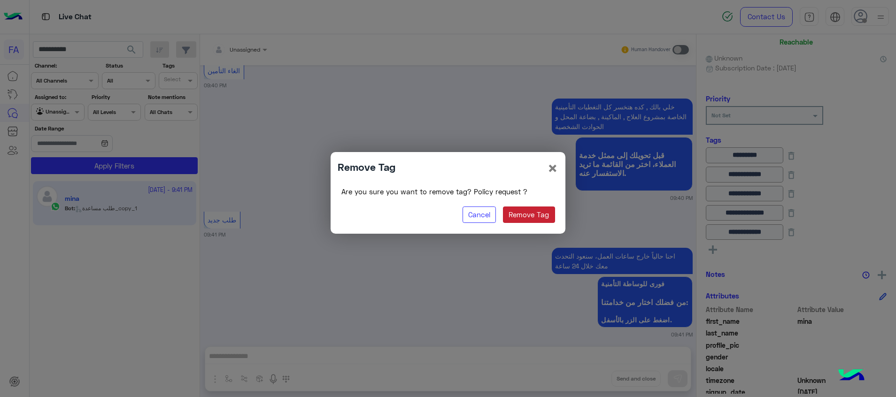
click at [555, 218] on div "Are you sure you want to remove tag? Policy request ? Cancel Remove Tag" at bounding box center [448, 205] width 221 height 43
click at [545, 214] on button "Remove Tag" at bounding box center [529, 215] width 52 height 17
type input "**********"
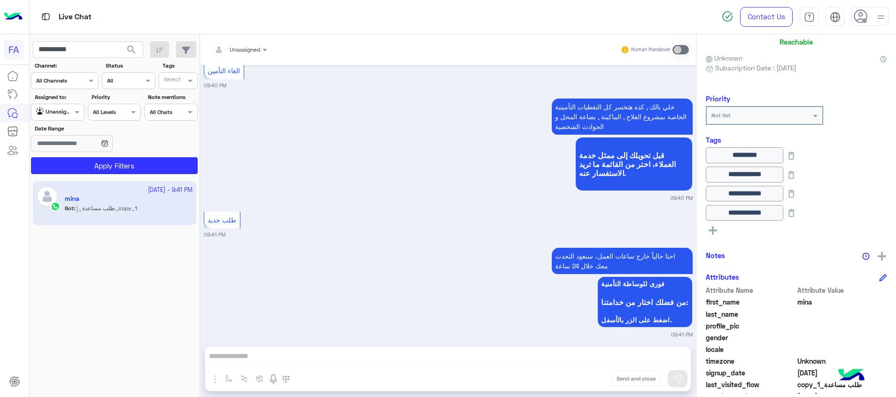
click at [715, 226] on button at bounding box center [713, 230] width 14 height 11
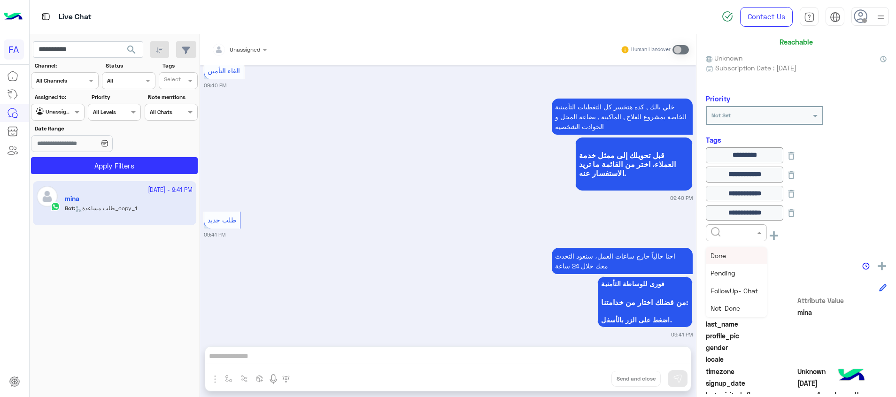
click at [715, 227] on div at bounding box center [736, 233] width 61 height 17
click at [743, 310] on div "Not-Done" at bounding box center [736, 308] width 61 height 17
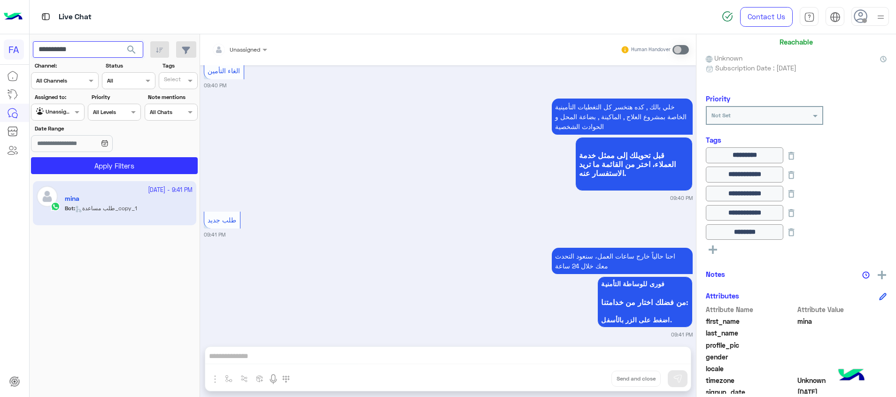
click at [63, 47] on input "**********" at bounding box center [88, 49] width 110 height 17
paste input "text"
click at [134, 51] on span "search" at bounding box center [131, 49] width 11 height 11
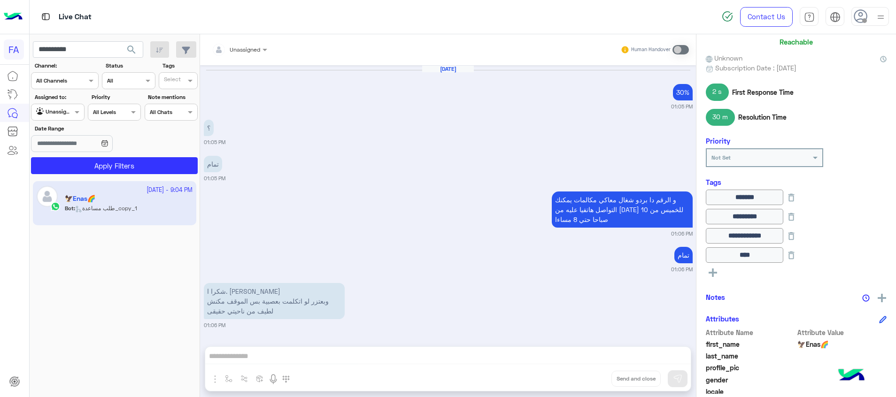
scroll to position [894, 0]
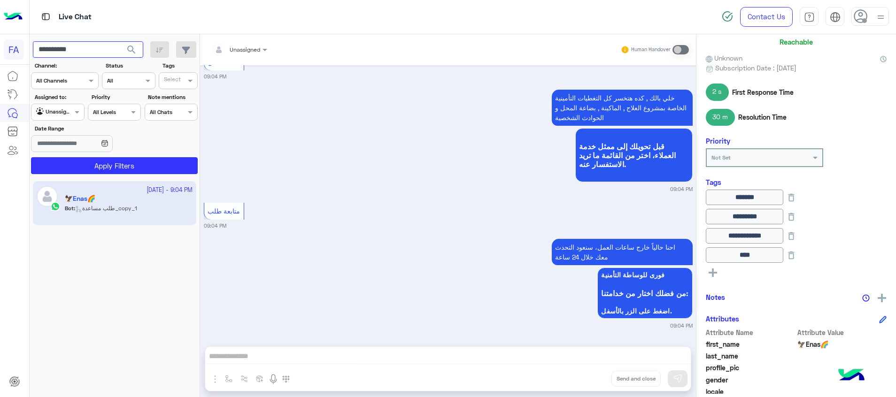
click at [76, 47] on input "**********" at bounding box center [88, 49] width 110 height 17
paste input "text"
click at [140, 44] on button "search" at bounding box center [131, 51] width 23 height 20
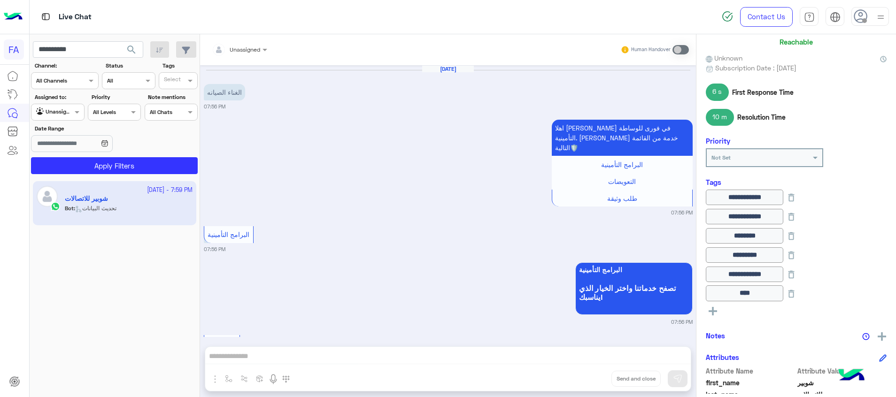
scroll to position [670, 0]
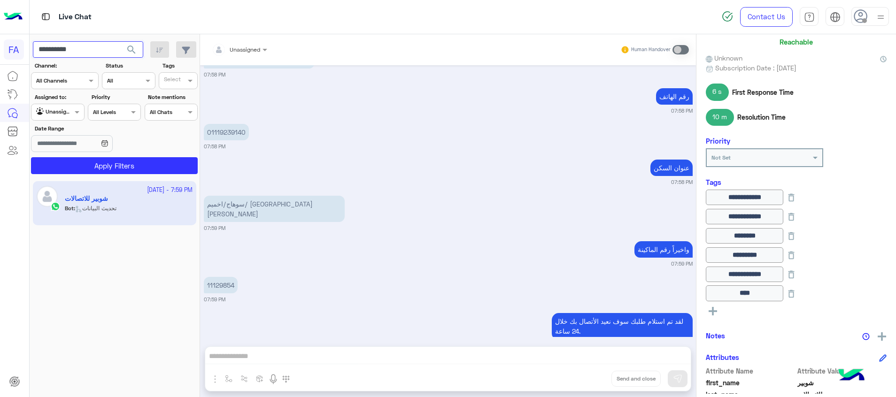
click at [63, 51] on input "**********" at bounding box center [88, 49] width 110 height 17
paste input "text"
click at [63, 52] on input "**********" at bounding box center [88, 49] width 110 height 17
drag, startPoint x: 114, startPoint y: 49, endPoint x: 131, endPoint y: 50, distance: 16.5
click at [131, 50] on div "**********" at bounding box center [88, 49] width 110 height 17
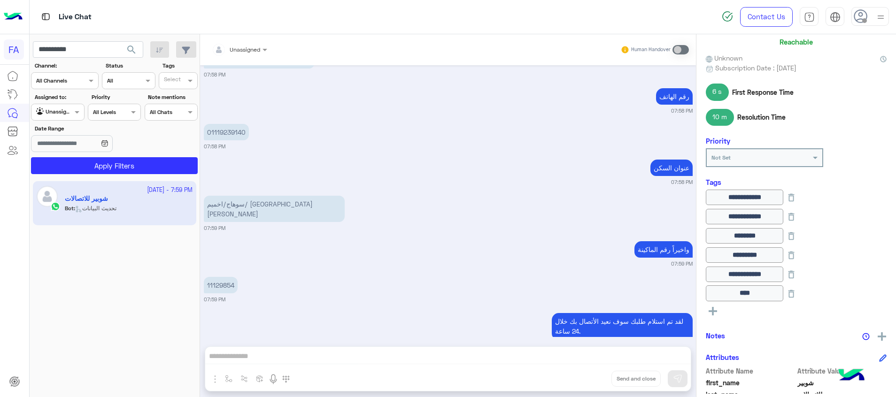
click at [130, 50] on span "search" at bounding box center [131, 49] width 11 height 11
click at [150, 168] on div at bounding box center [112, 202] width 164 height 397
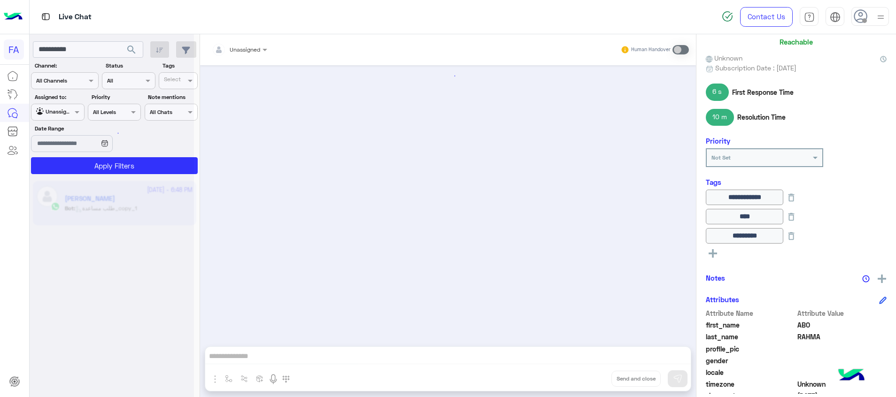
click at [714, 253] on rect at bounding box center [713, 254] width 8 height 2
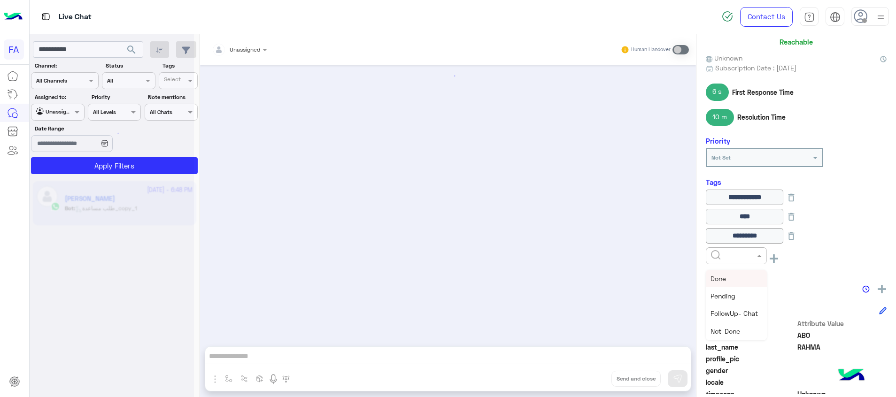
click at [727, 252] on input "text" at bounding box center [725, 255] width 29 height 8
click at [755, 332] on div "5LE.Merchant" at bounding box center [736, 330] width 61 height 17
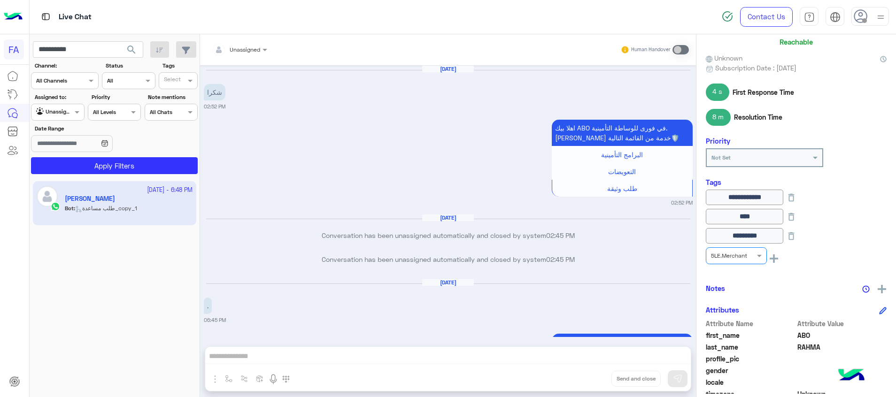
scroll to position [912, 0]
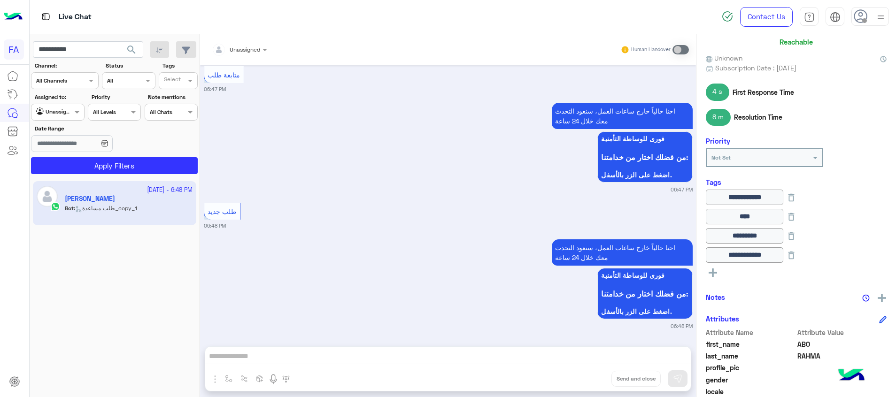
click at [712, 271] on icon at bounding box center [713, 273] width 8 height 8
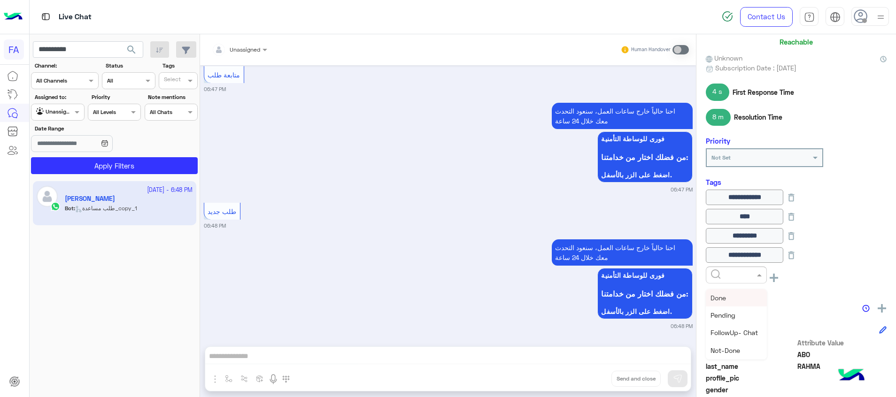
click at [712, 271] on input "text" at bounding box center [725, 274] width 29 height 8
click at [738, 304] on div "Cancellation" at bounding box center [736, 297] width 61 height 17
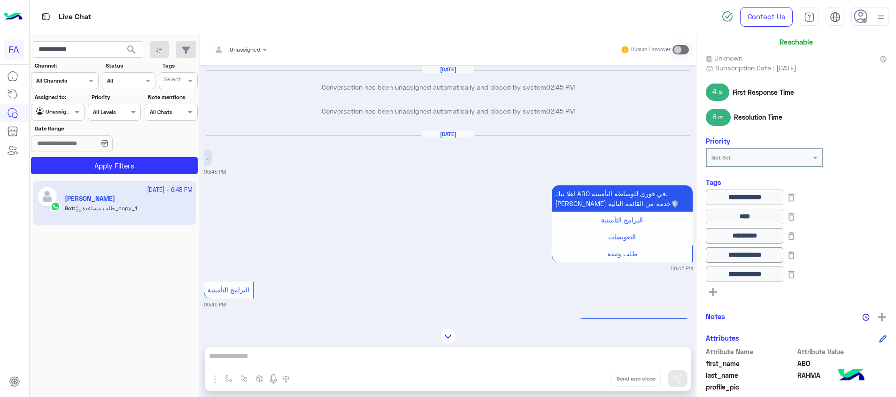
scroll to position [66, 0]
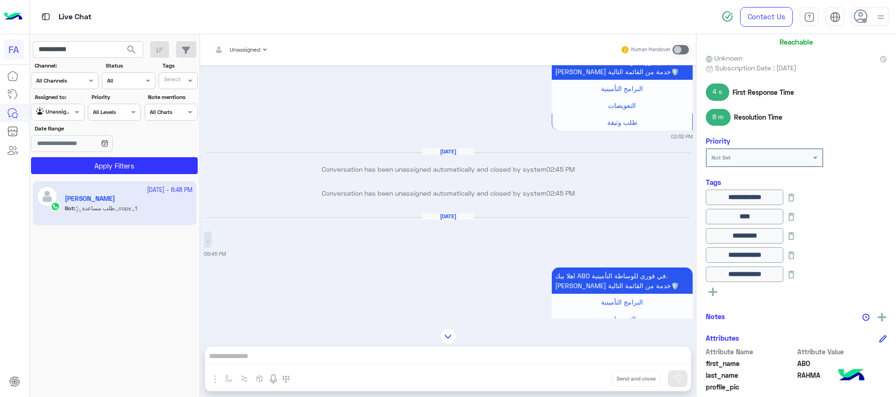
click at [713, 294] on rect at bounding box center [713, 292] width 2 height 8
click at [746, 297] on div at bounding box center [736, 294] width 61 height 17
click at [751, 374] on div "Not-Done" at bounding box center [736, 369] width 61 height 17
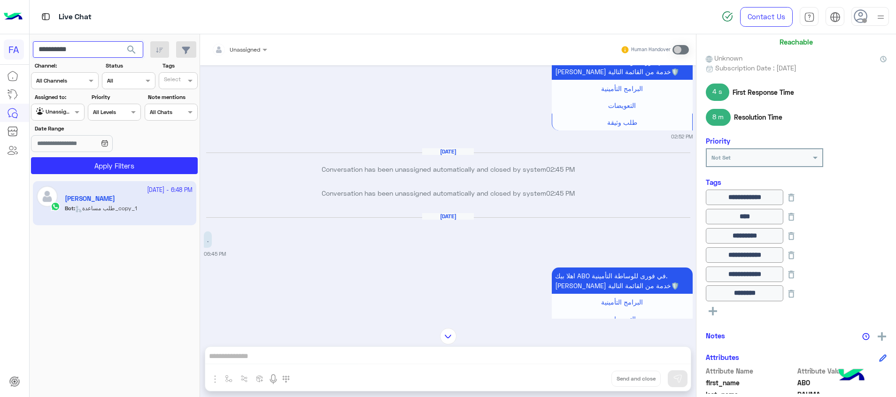
click at [47, 54] on input "**********" at bounding box center [88, 49] width 110 height 17
paste input "text"
click at [133, 50] on span "search" at bounding box center [131, 49] width 11 height 11
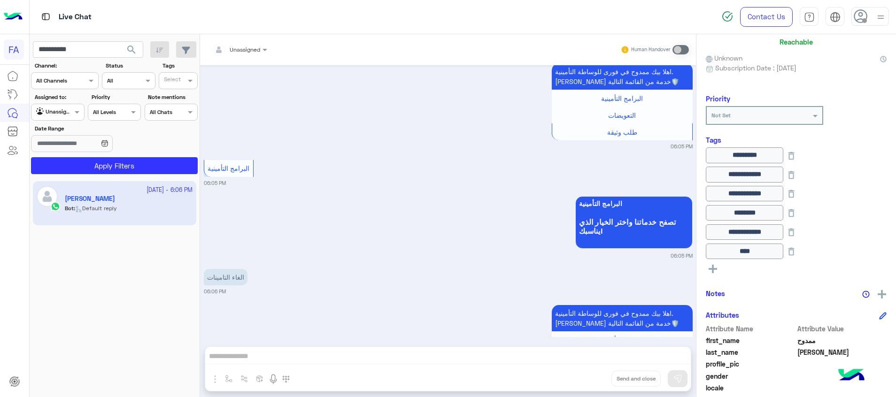
scroll to position [129, 0]
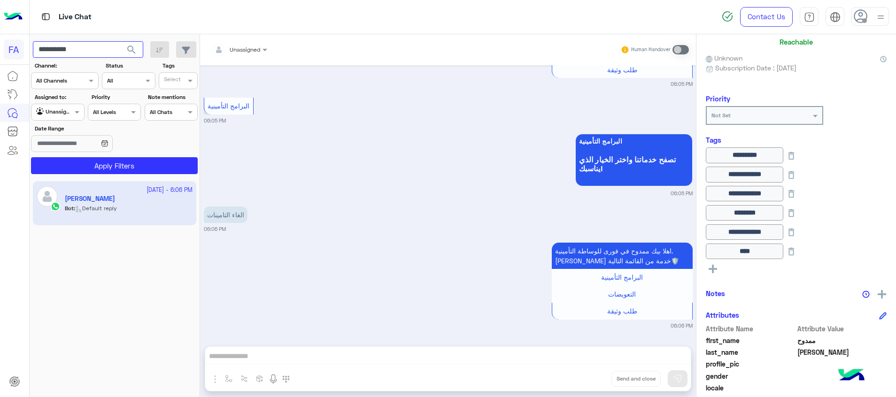
click at [49, 46] on input "**********" at bounding box center [88, 49] width 110 height 17
paste input "text"
click at [130, 45] on span "search" at bounding box center [131, 49] width 11 height 11
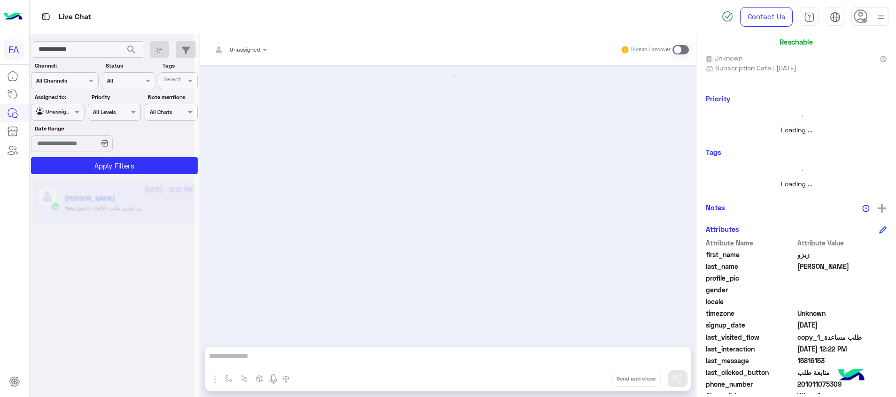
click at [498, 197] on div at bounding box center [448, 201] width 496 height 272
click at [152, 278] on div at bounding box center [112, 202] width 164 height 397
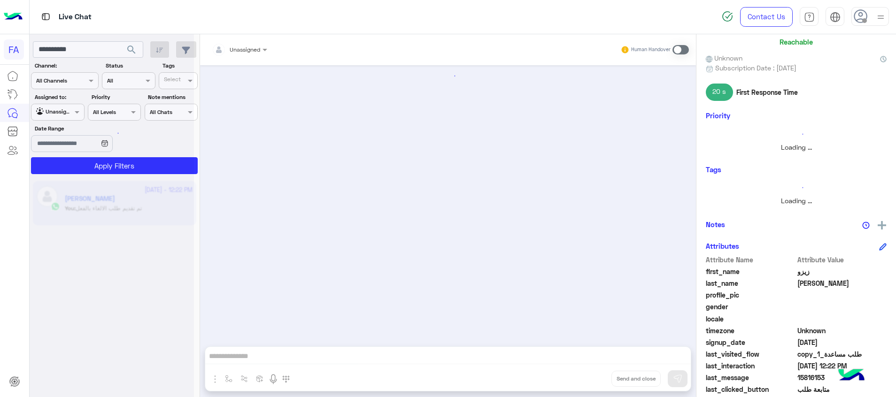
click at [67, 50] on div at bounding box center [112, 202] width 164 height 397
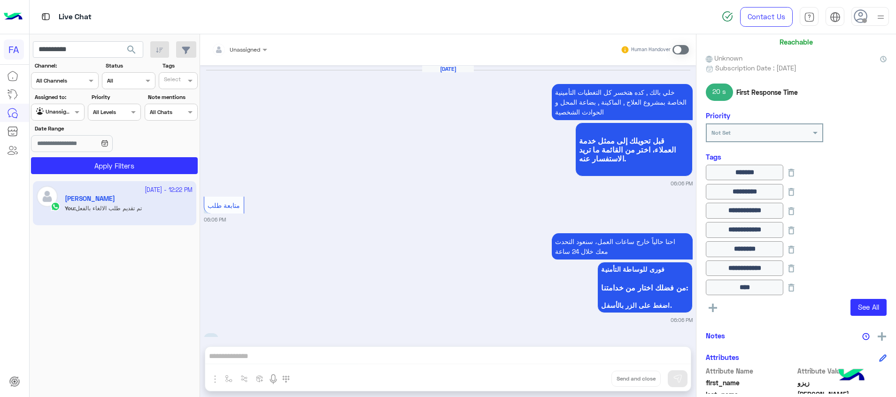
scroll to position [912, 0]
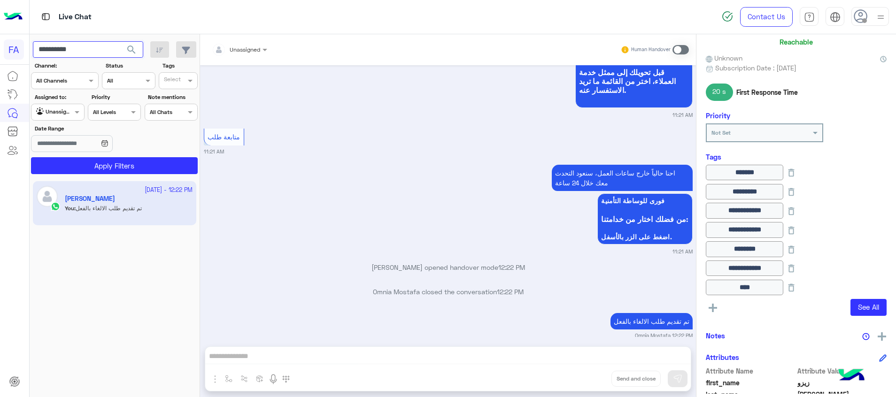
click at [57, 41] on input "**********" at bounding box center [88, 49] width 110 height 17
paste input "text"
click at [133, 47] on span "search" at bounding box center [131, 49] width 11 height 11
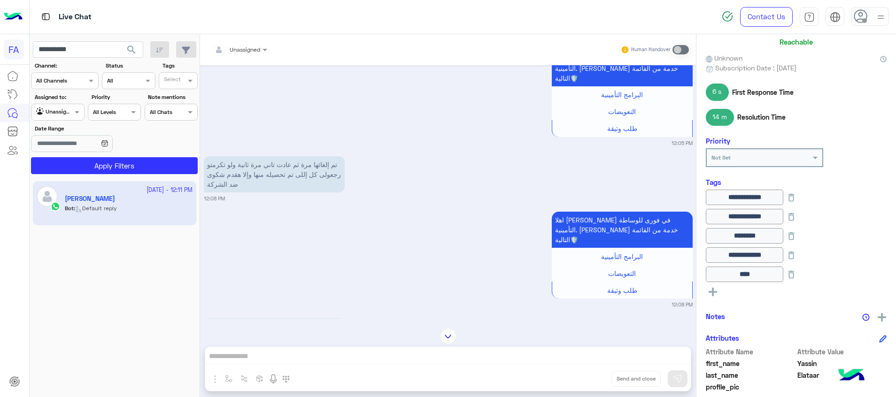
scroll to position [1013, 0]
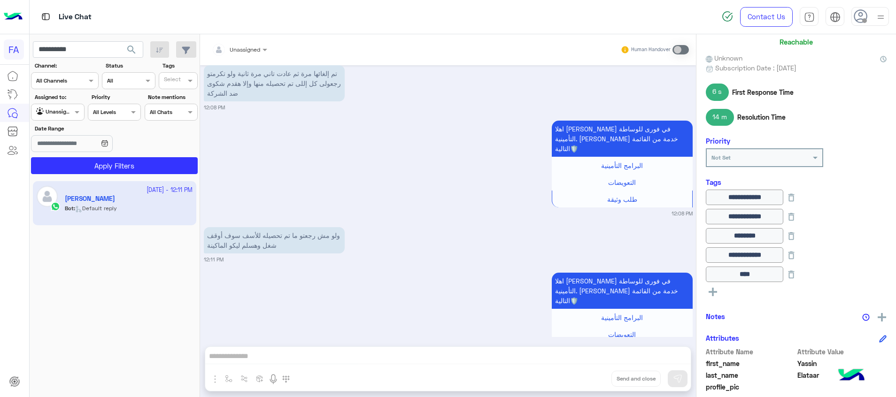
click at [714, 291] on icon at bounding box center [713, 292] width 8 height 8
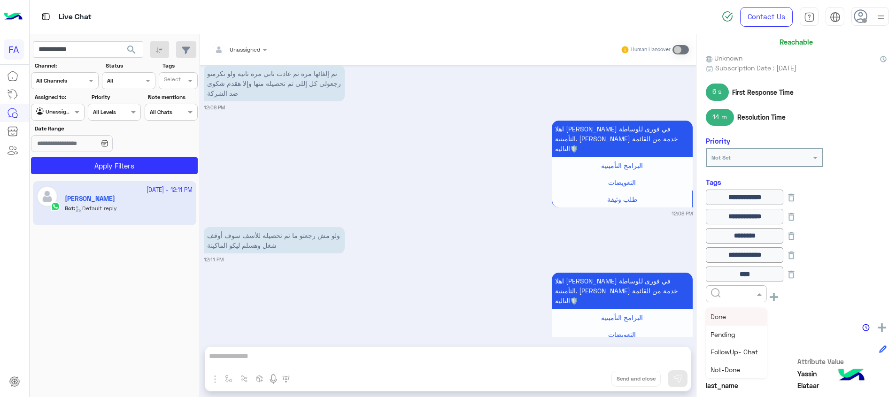
click at [714, 291] on input "text" at bounding box center [725, 293] width 29 height 8
click at [737, 341] on div "Call Back" at bounding box center [736, 334] width 61 height 17
click at [712, 312] on icon at bounding box center [713, 311] width 8 height 8
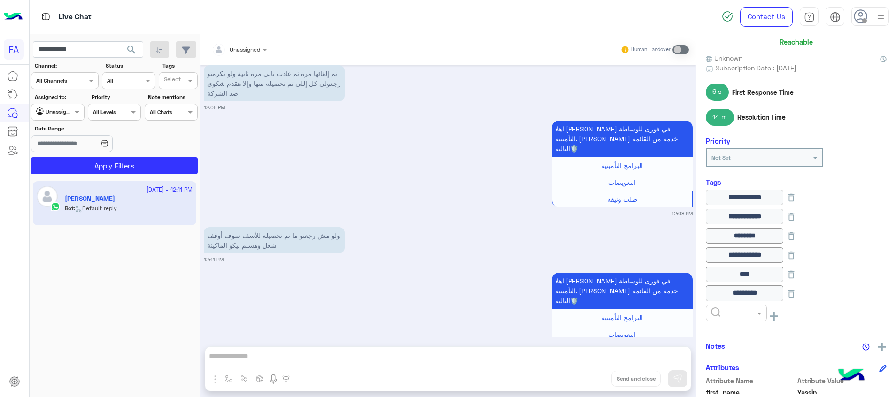
click at [723, 315] on input "text" at bounding box center [725, 312] width 29 height 8
click at [727, 333] on div "Done" at bounding box center [736, 335] width 61 height 17
click at [75, 48] on input "**********" at bounding box center [88, 49] width 110 height 17
click at [136, 52] on span "search" at bounding box center [131, 49] width 11 height 11
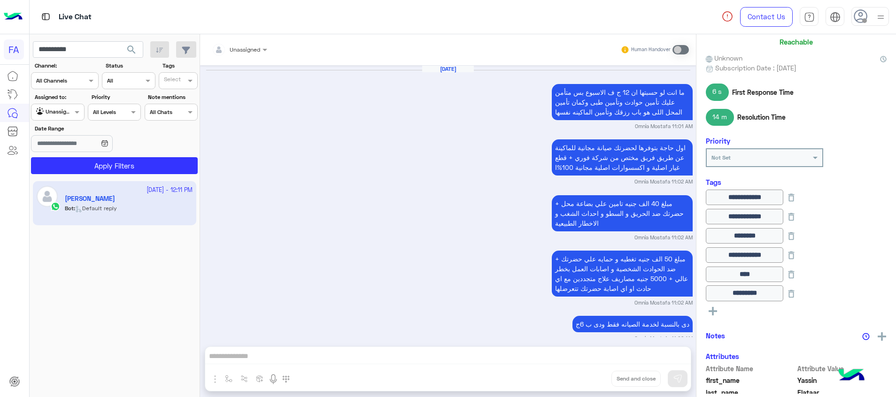
scroll to position [1013, 0]
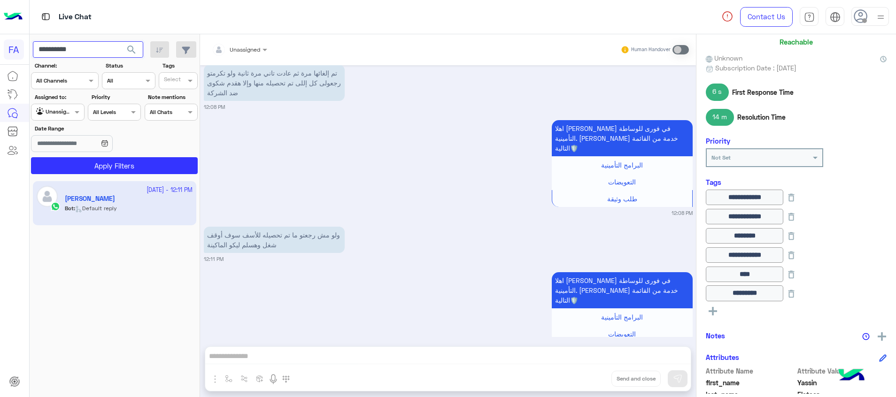
click at [70, 53] on input "**********" at bounding box center [88, 49] width 110 height 17
paste input "text"
click at [136, 48] on span "search" at bounding box center [131, 49] width 11 height 11
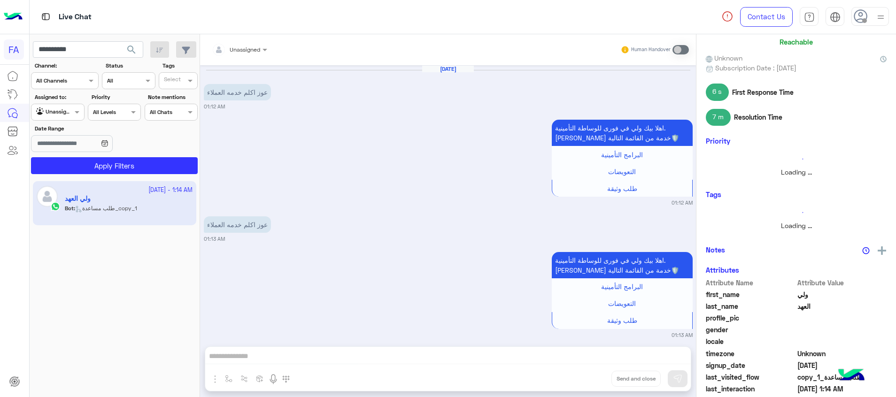
scroll to position [962, 0]
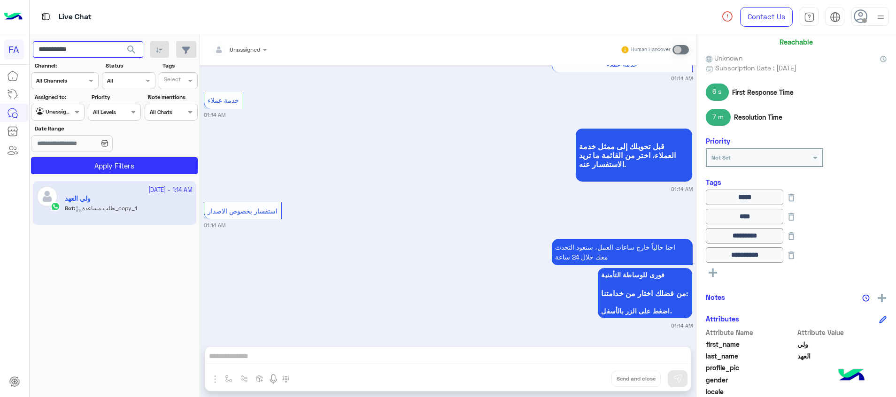
click at [73, 47] on input "**********" at bounding box center [88, 49] width 110 height 17
paste input "text"
click at [129, 47] on span "search" at bounding box center [131, 49] width 11 height 11
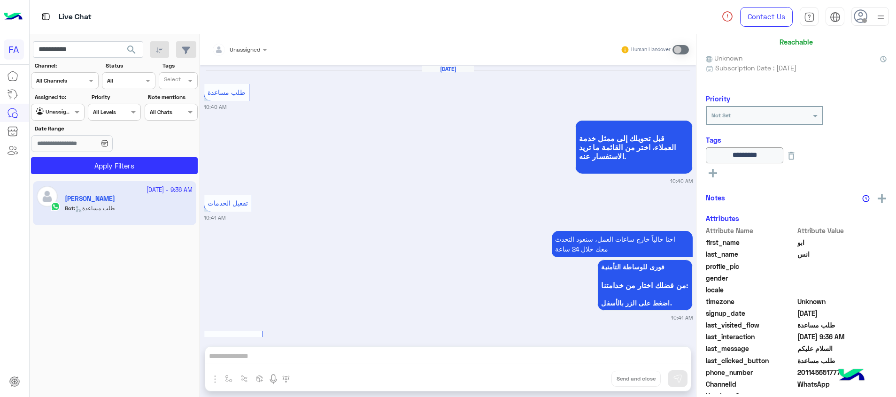
scroll to position [1035, 0]
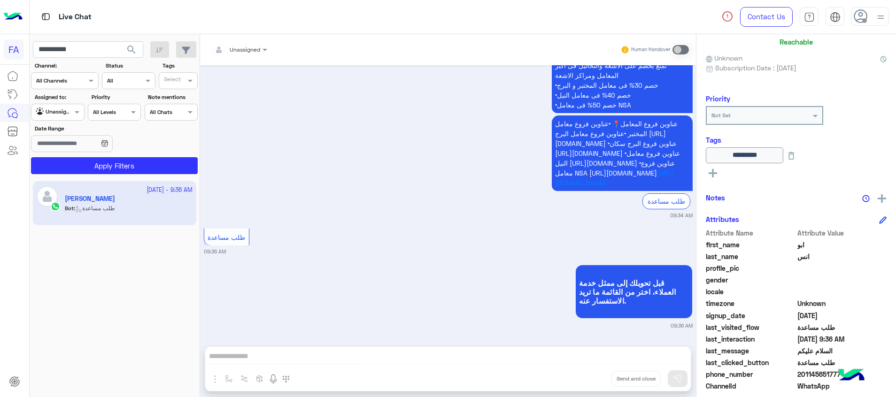
click at [717, 171] on icon at bounding box center [713, 173] width 8 height 8
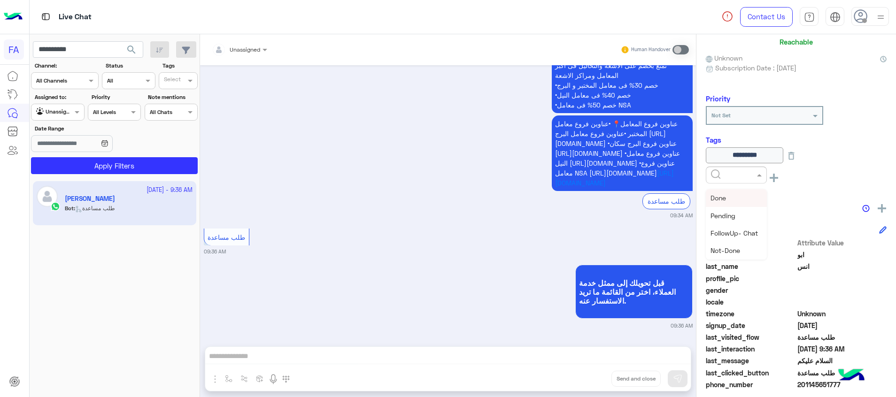
click at [723, 177] on input "text" at bounding box center [725, 174] width 29 height 8
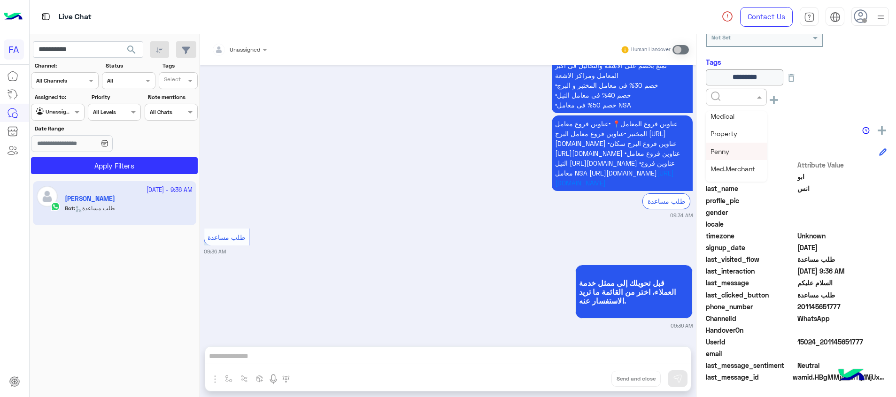
scroll to position [122, 0]
click at [743, 121] on div "Medical" at bounding box center [736, 120] width 61 height 17
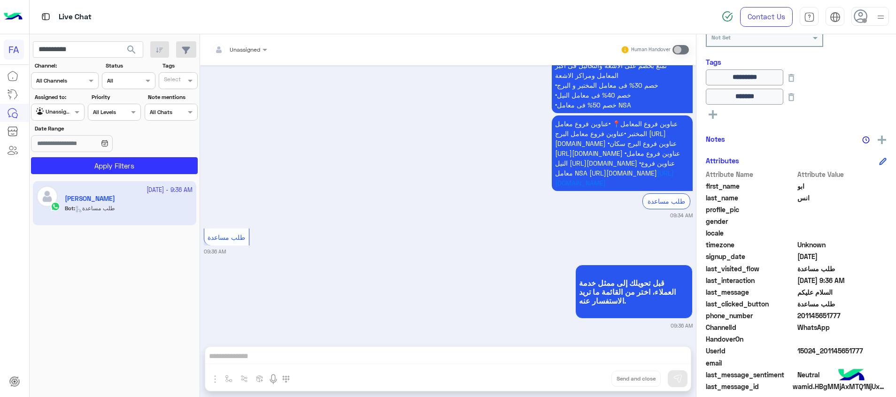
click at [709, 107] on div "********* ******* See All" at bounding box center [796, 96] width 181 height 53
click at [709, 112] on icon at bounding box center [713, 114] width 8 height 8
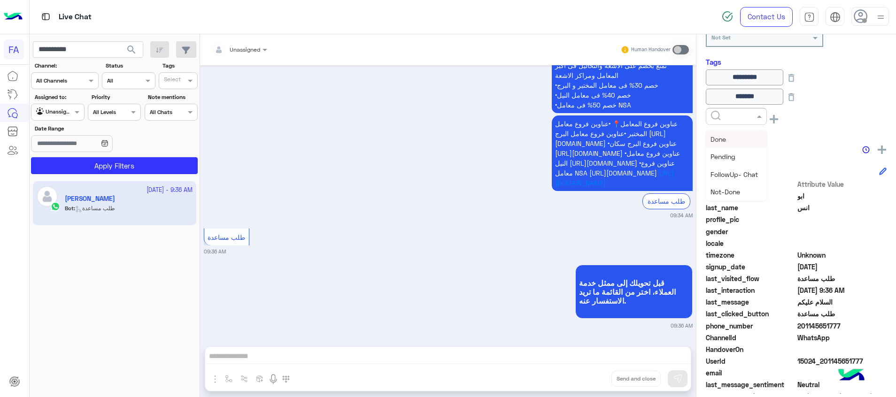
click at [711, 113] on div at bounding box center [737, 115] width 60 height 9
drag, startPoint x: 723, startPoint y: 135, endPoint x: 464, endPoint y: 207, distance: 269.1
click at [723, 135] on div "Done" at bounding box center [736, 139] width 61 height 17
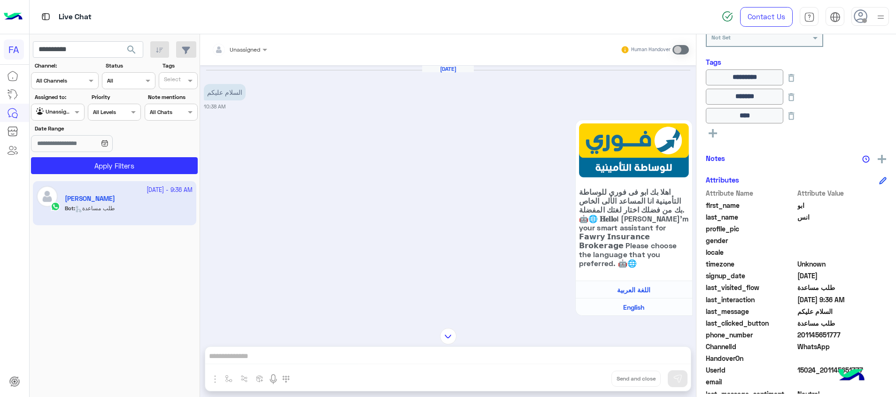
scroll to position [1246, 0]
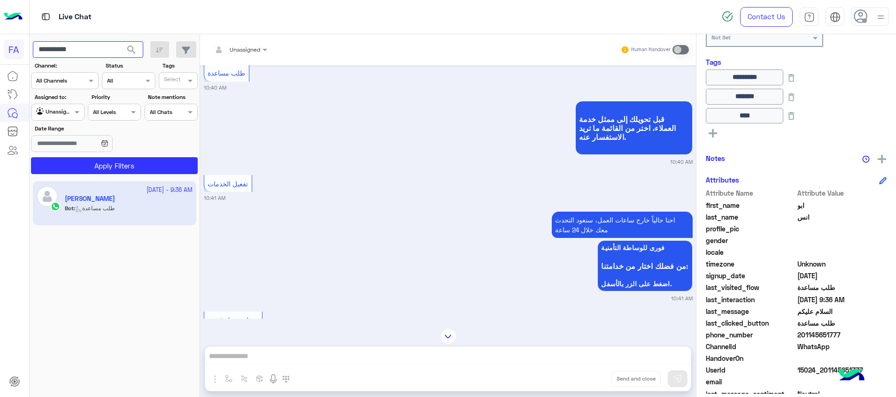
click at [67, 45] on input "**********" at bounding box center [88, 49] width 110 height 17
paste input "**********"
click at [68, 45] on input "**********" at bounding box center [88, 49] width 110 height 17
paste input "text"
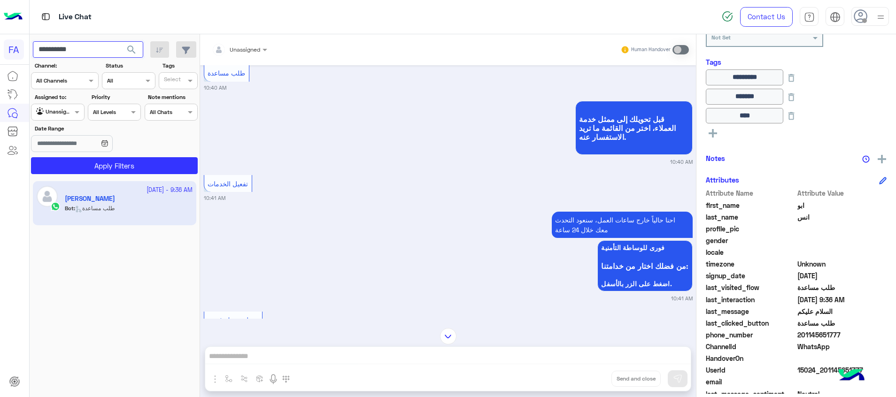
type input "**********"
click at [131, 47] on span "search" at bounding box center [131, 49] width 11 height 11
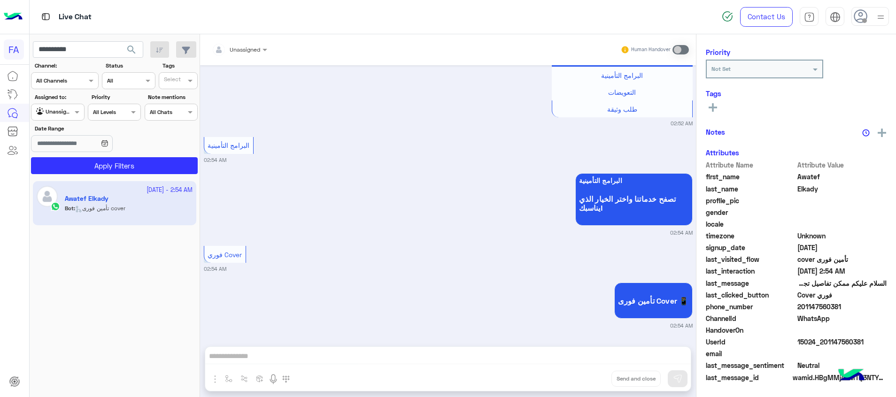
scroll to position [119, 0]
click at [712, 105] on rect at bounding box center [713, 105] width 8 height 2
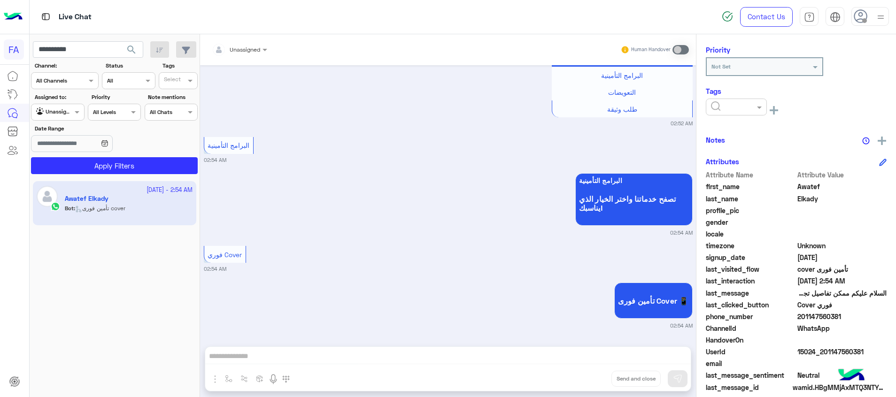
click at [731, 112] on div at bounding box center [736, 107] width 61 height 17
click at [730, 131] on div "Cover" at bounding box center [736, 129] width 61 height 17
click at [715, 119] on ng-select "× Cover" at bounding box center [736, 109] width 61 height 21
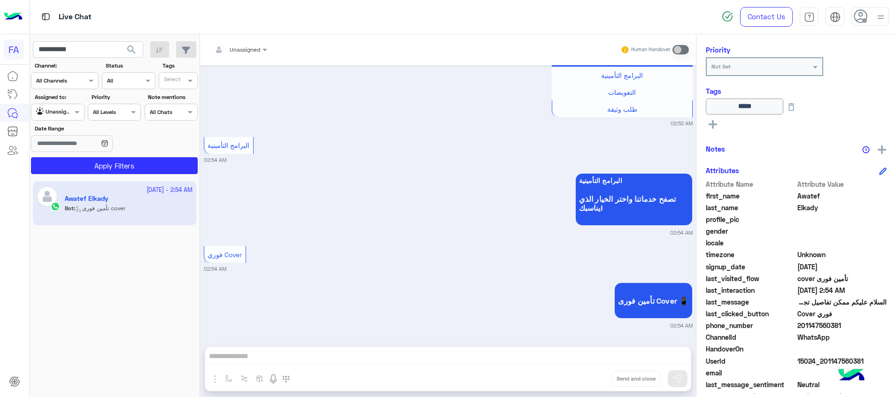
drag, startPoint x: 715, startPoint y: 118, endPoint x: 773, endPoint y: 134, distance: 60.3
click at [617, 132] on div "[DATE] السلام عليكم ممكن تفاصيل تجديد الوثيقه 02:52 AM اهلا بيك Awatef في فورى …" at bounding box center [448, 201] width 496 height 272
click at [718, 124] on button at bounding box center [713, 123] width 14 height 11
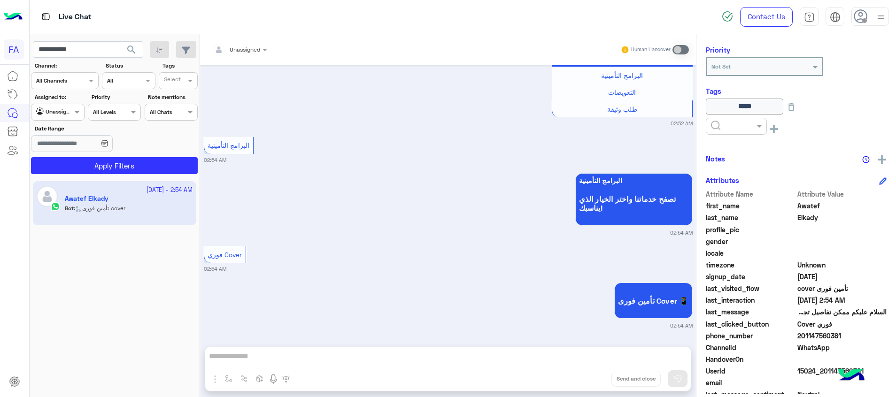
click at [729, 128] on input "text" at bounding box center [725, 125] width 29 height 8
click at [724, 150] on span "Done" at bounding box center [719, 149] width 16 height 8
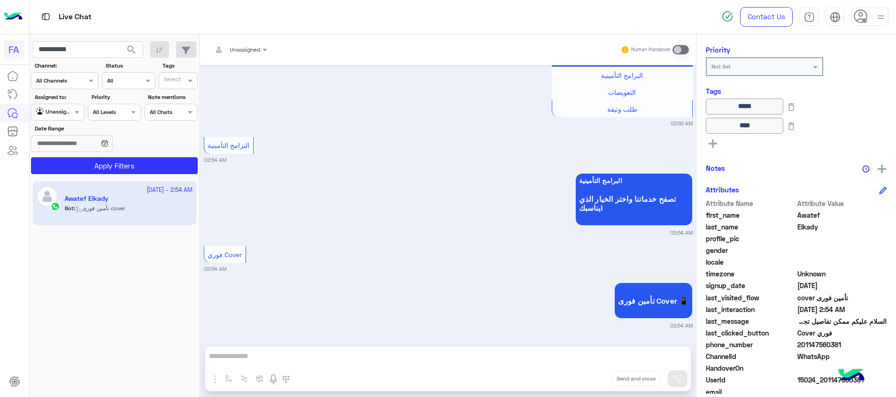
click at [479, 159] on small "02:54 AM" at bounding box center [448, 160] width 489 height 8
